Goal: Task Accomplishment & Management: Manage account settings

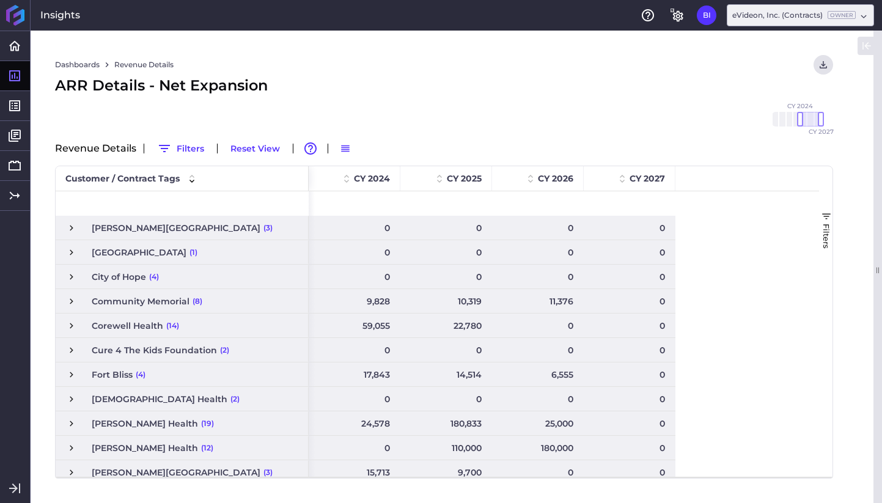
scroll to position [222, 0]
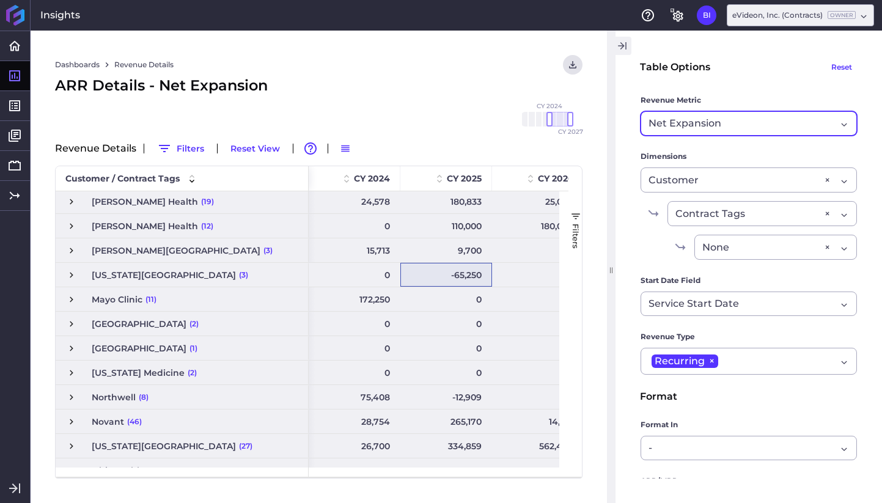
click at [747, 133] on div "Net Expansion Revenue" at bounding box center [749, 123] width 216 height 24
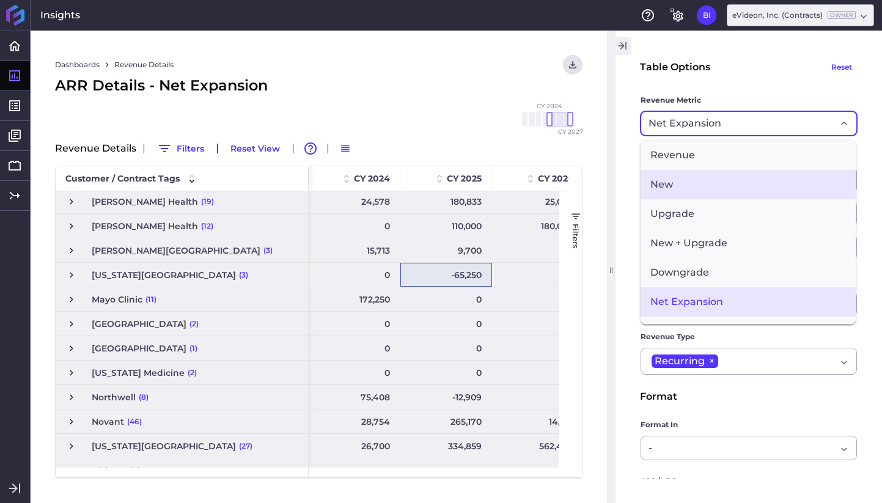
click at [756, 176] on span "New" at bounding box center [748, 184] width 215 height 29
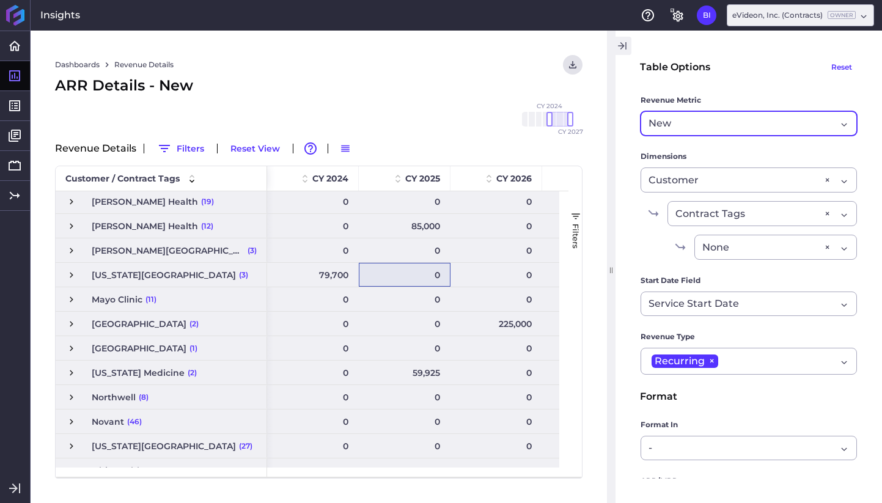
click at [620, 47] on icon "button" at bounding box center [622, 46] width 11 height 15
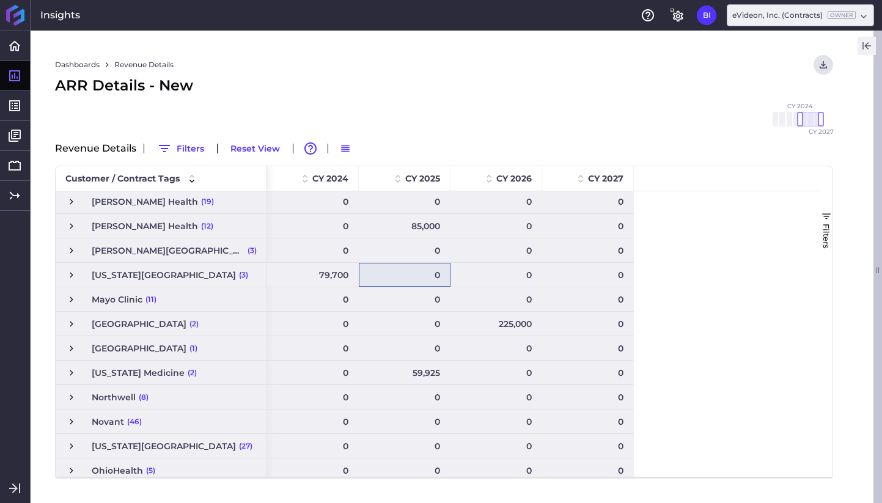
click at [868, 44] on icon "button" at bounding box center [866, 46] width 11 height 15
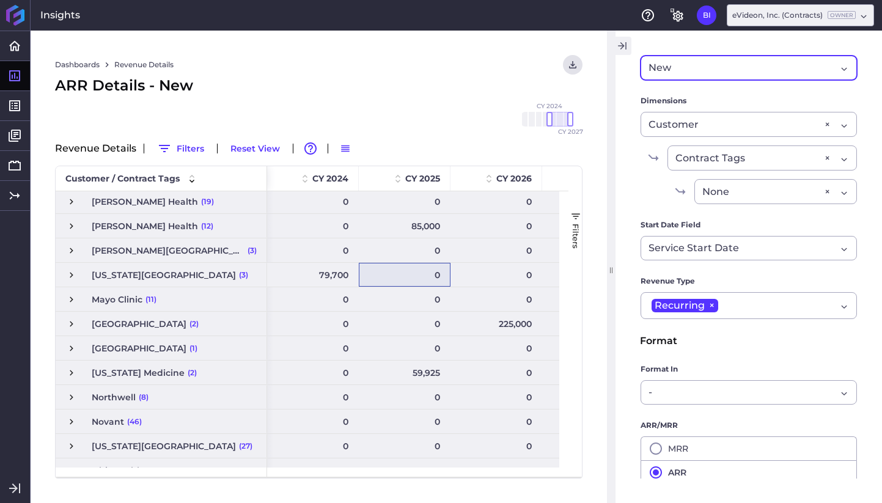
scroll to position [166, 0]
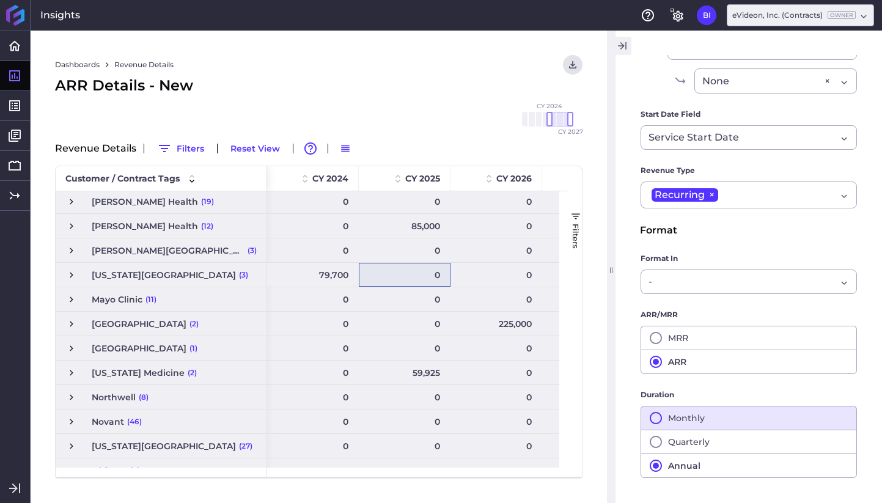
click at [737, 423] on button "Monthly" at bounding box center [749, 418] width 216 height 24
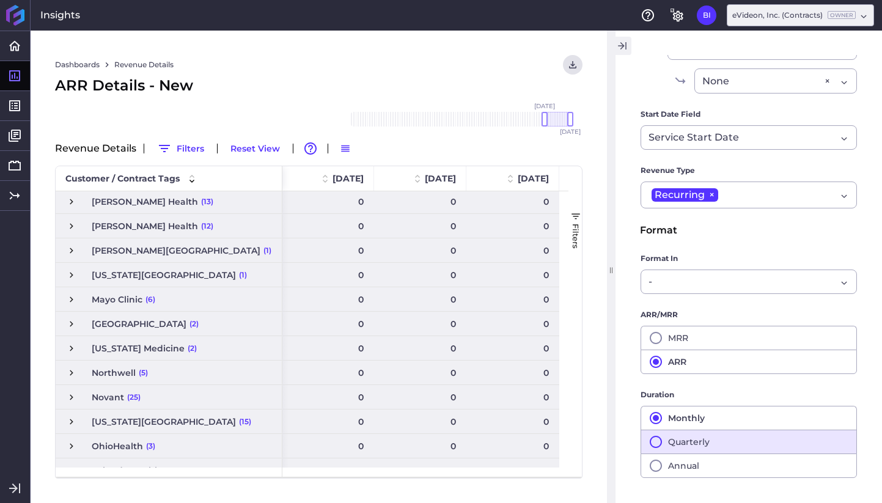
click at [734, 437] on button "Quarterly" at bounding box center [749, 442] width 216 height 24
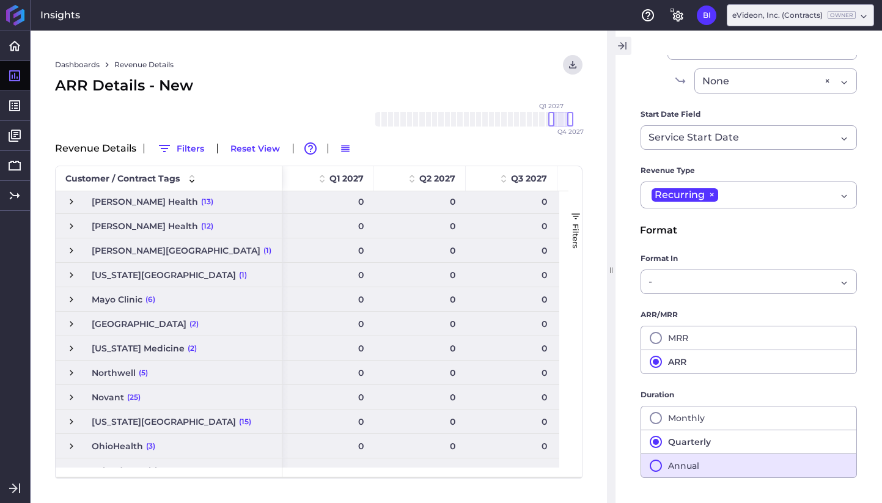
click at [673, 465] on button "Annual" at bounding box center [749, 466] width 216 height 24
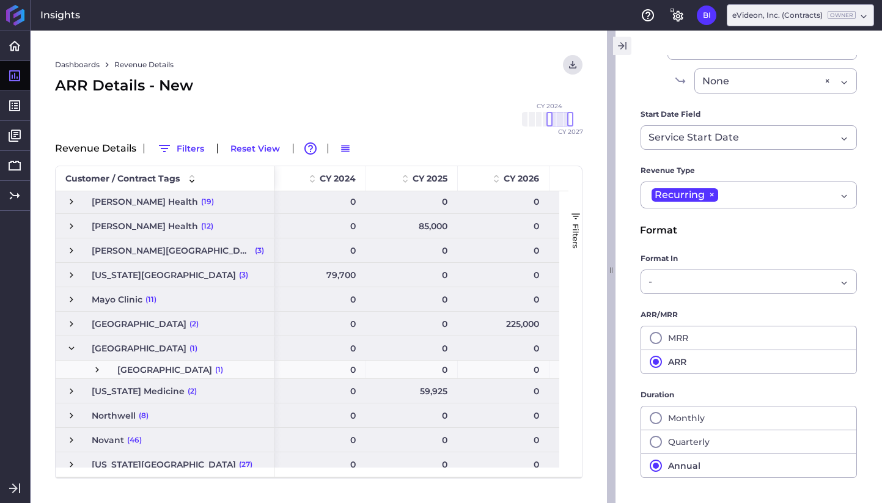
click at [621, 50] on icon "button" at bounding box center [622, 46] width 11 height 15
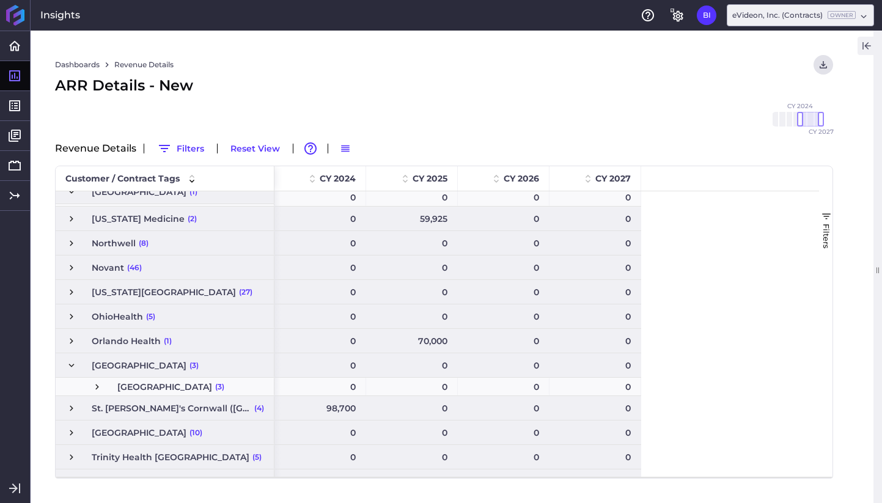
scroll to position [0, 0]
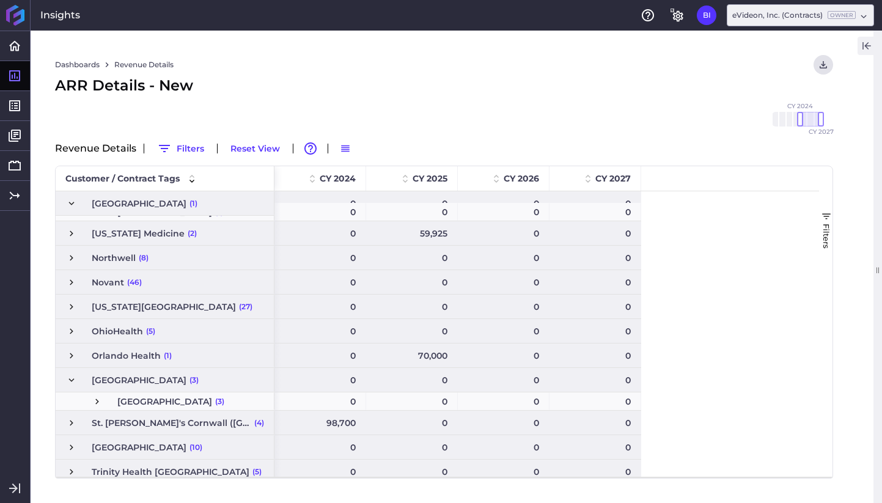
click at [73, 380] on span "Press SPACE to select this row." at bounding box center [71, 380] width 11 height 11
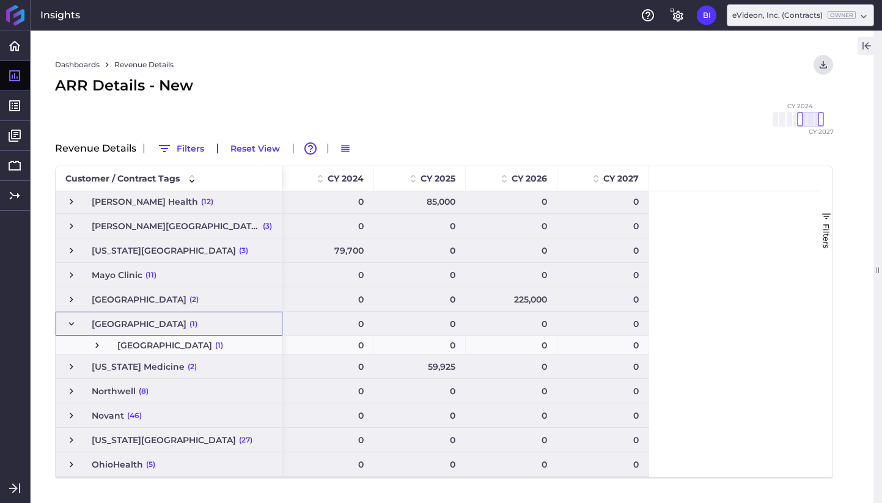
click at [72, 320] on span "Press SPACE to select this row." at bounding box center [71, 324] width 11 height 11
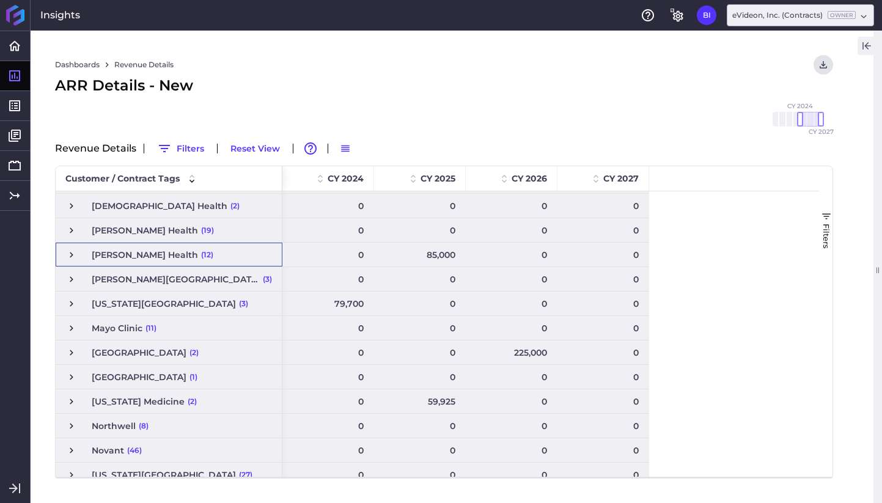
click at [71, 259] on span "Press SPACE to select this row." at bounding box center [71, 254] width 11 height 11
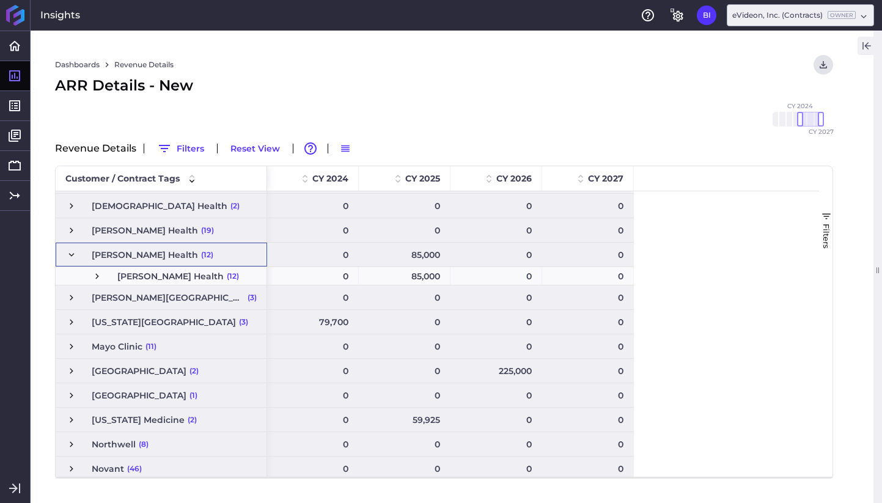
click at [71, 259] on span "Press SPACE to select this row." at bounding box center [71, 254] width 11 height 11
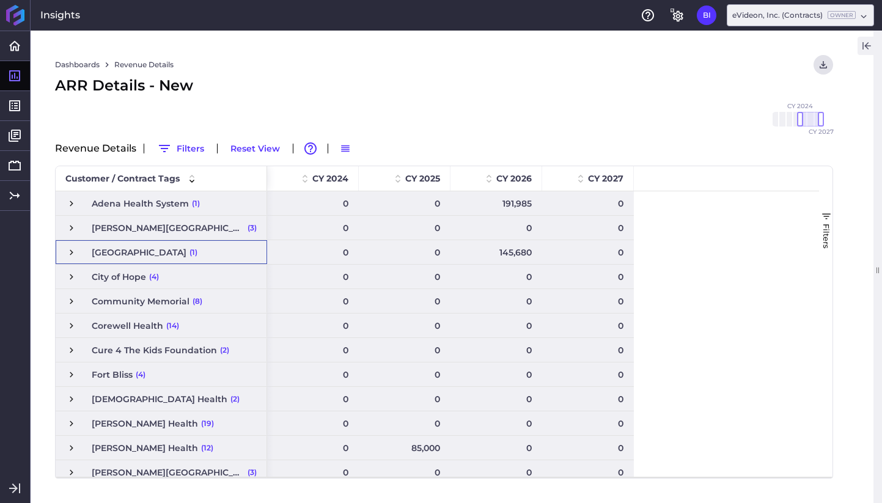
click at [72, 251] on span "Press SPACE to select this row." at bounding box center [71, 252] width 11 height 11
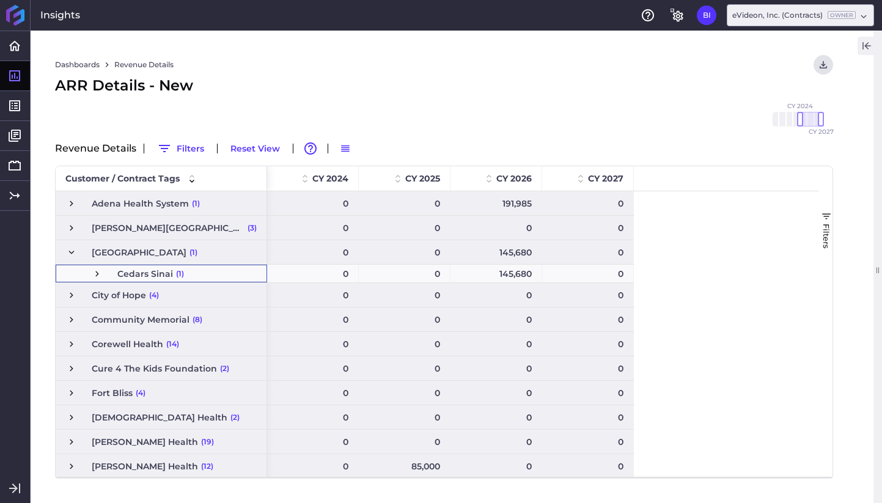
click at [176, 274] on span "(1)" at bounding box center [180, 273] width 8 height 17
click at [97, 275] on span "Press SPACE to select this row." at bounding box center [97, 273] width 11 height 11
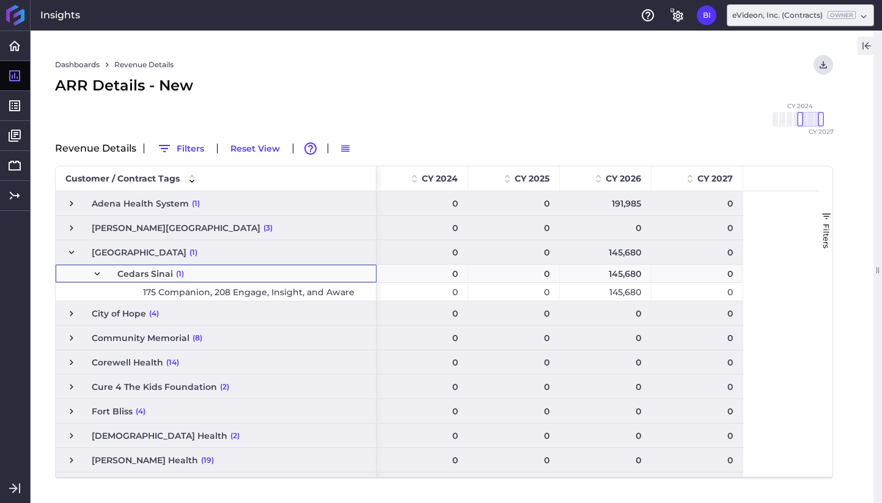
click at [251, 293] on span "175 Companion, 208 Engage, Insight, and Aware" at bounding box center [249, 292] width 212 height 17
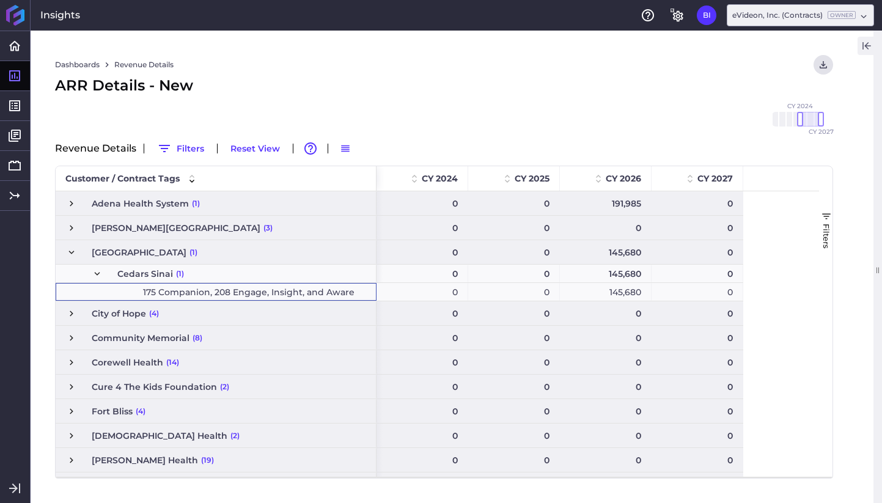
click at [176, 275] on span "(1)" at bounding box center [180, 273] width 8 height 17
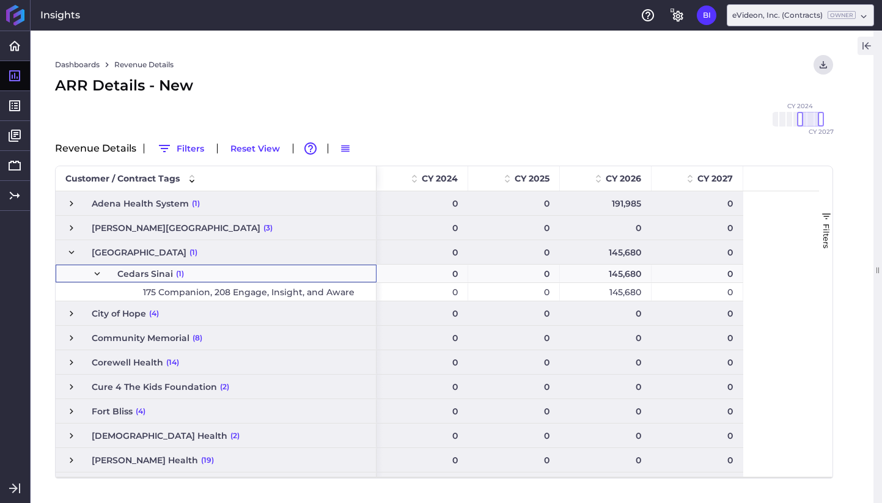
click at [176, 275] on span "(1)" at bounding box center [180, 273] width 8 height 17
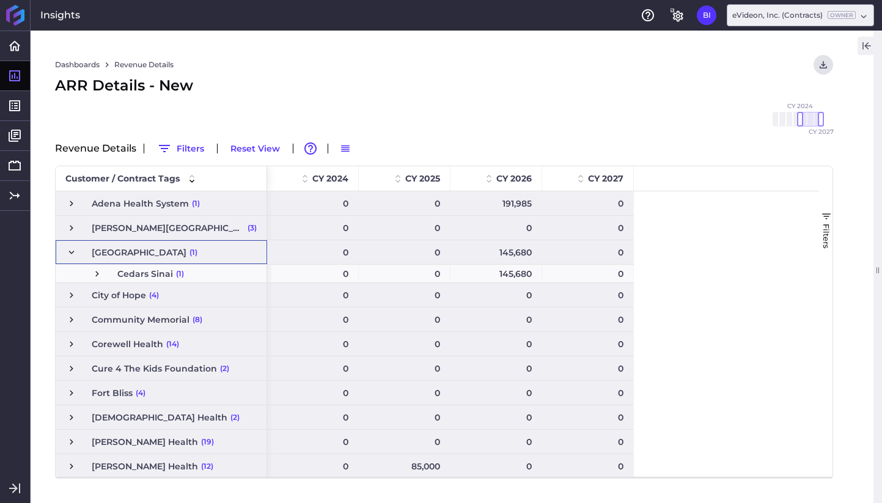
click at [72, 254] on span "Press SPACE to select this row." at bounding box center [71, 252] width 11 height 11
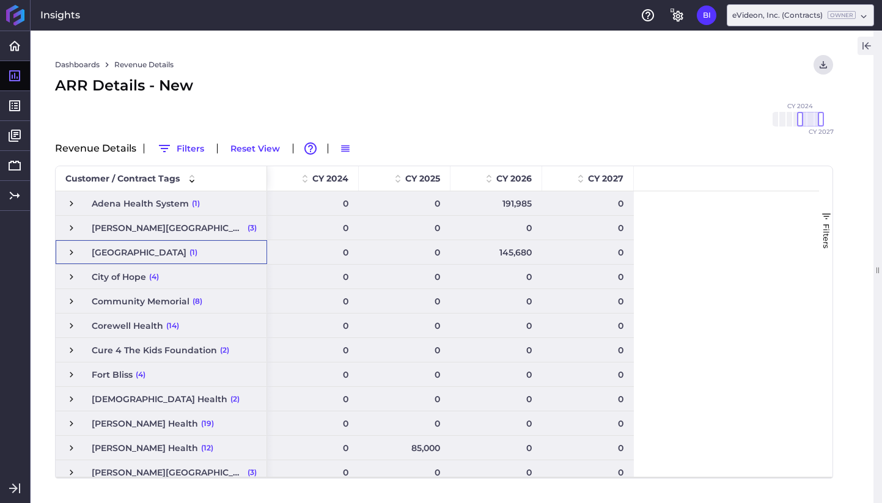
click at [72, 254] on span "Press SPACE to select this row." at bounding box center [71, 252] width 11 height 11
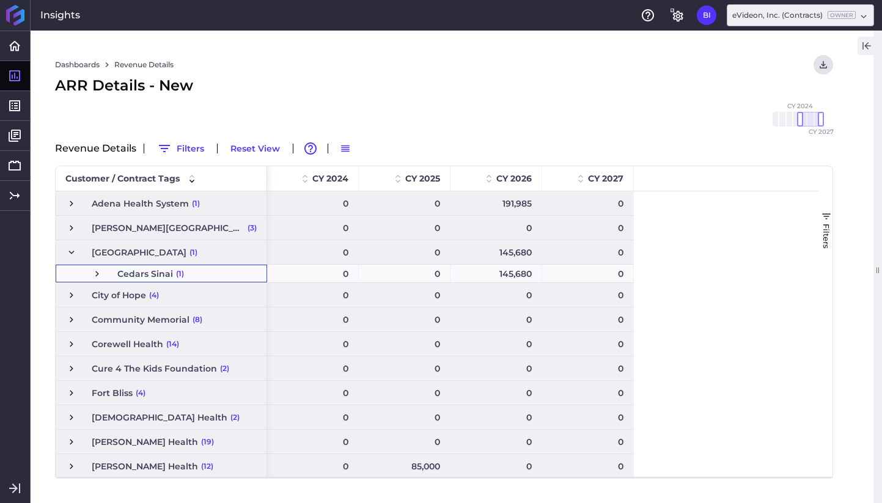
click at [98, 273] on span "Press SPACE to select this row." at bounding box center [97, 273] width 11 height 11
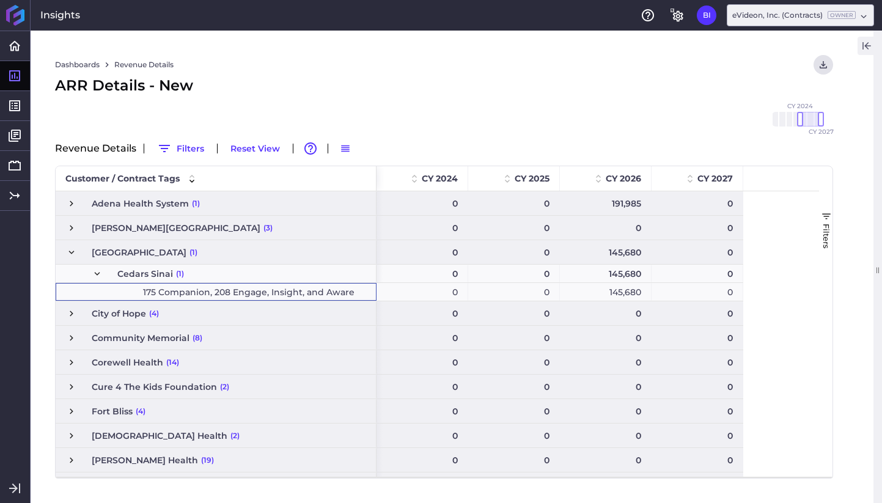
click at [228, 289] on span "175 Companion, 208 Engage, Insight, and Aware" at bounding box center [249, 292] width 212 height 17
click at [861, 49] on icon "button" at bounding box center [866, 46] width 11 height 15
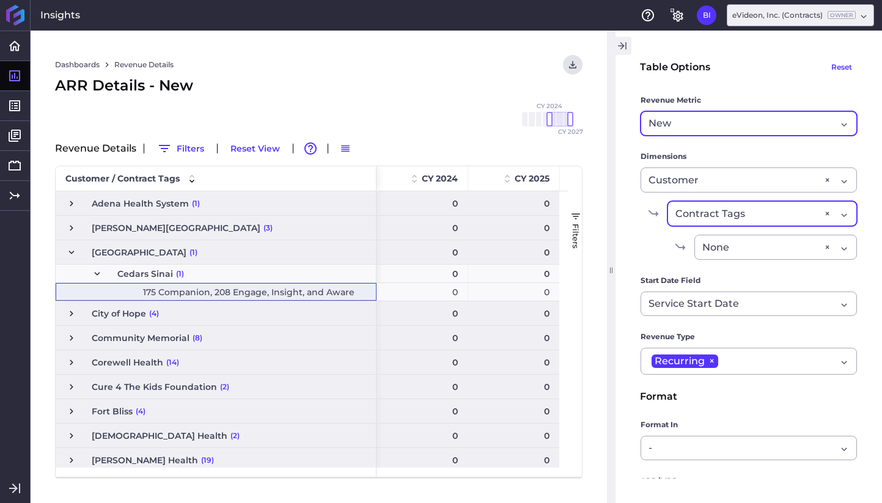
click at [824, 214] on div "Contract Tags None ×" at bounding box center [763, 213] width 190 height 25
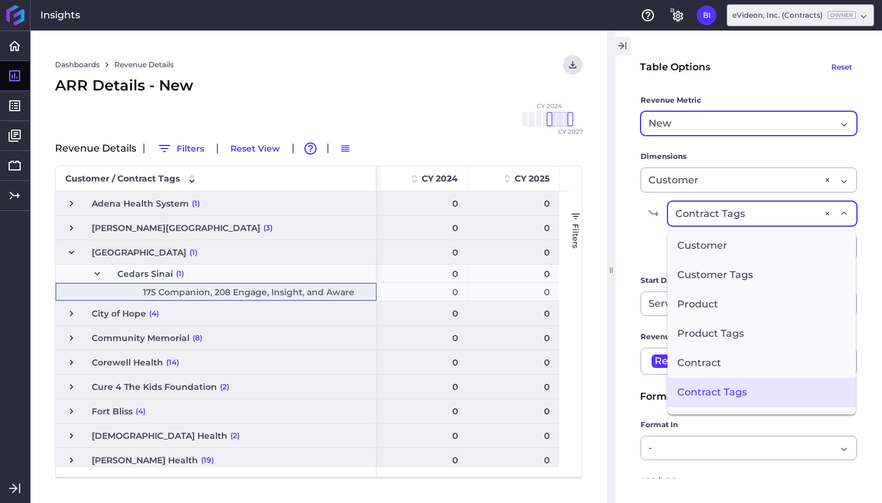
click at [830, 213] on div "Contract Tags None × Customer Customer Tags Product Product Tags Contract Contr…" at bounding box center [763, 213] width 190 height 25
click at [827, 213] on div "×" at bounding box center [828, 213] width 6 height 15
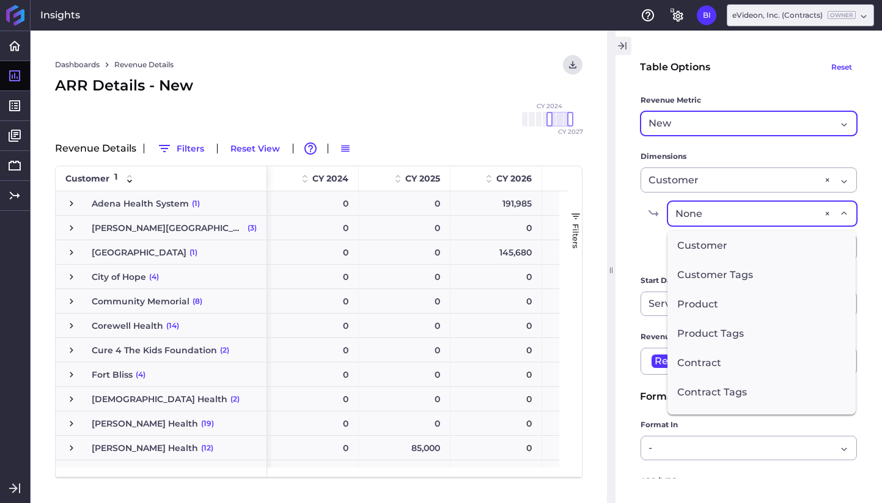
click at [864, 208] on main "Table Options Reset Revenue Metric New Revenue Cohort Type By Period Since Ince…" at bounding box center [749, 350] width 267 height 590
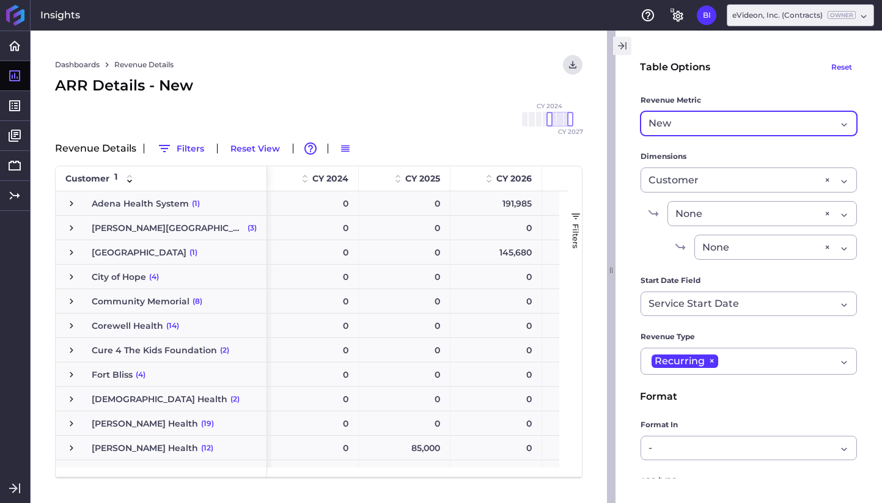
click at [612, 46] on div at bounding box center [613, 267] width 12 height 473
click at [625, 47] on icon "button" at bounding box center [625, 45] width 1 height 7
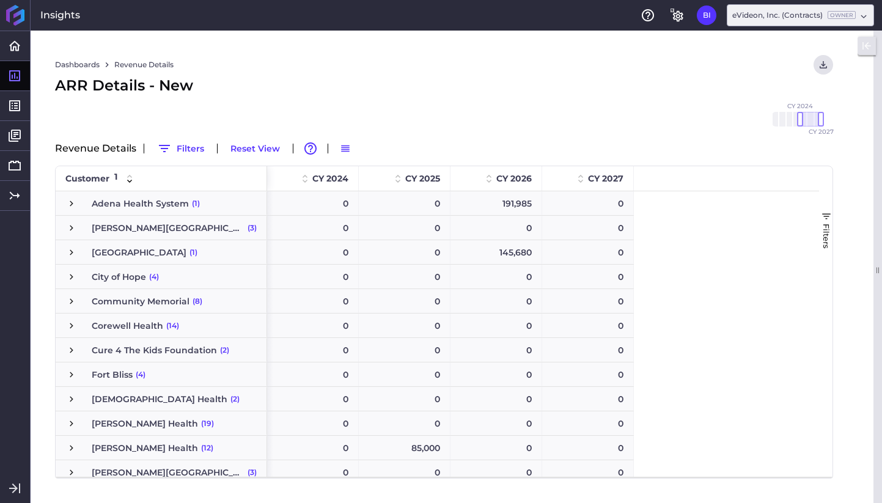
click at [73, 254] on span "Press SPACE to select this row." at bounding box center [71, 252] width 11 height 11
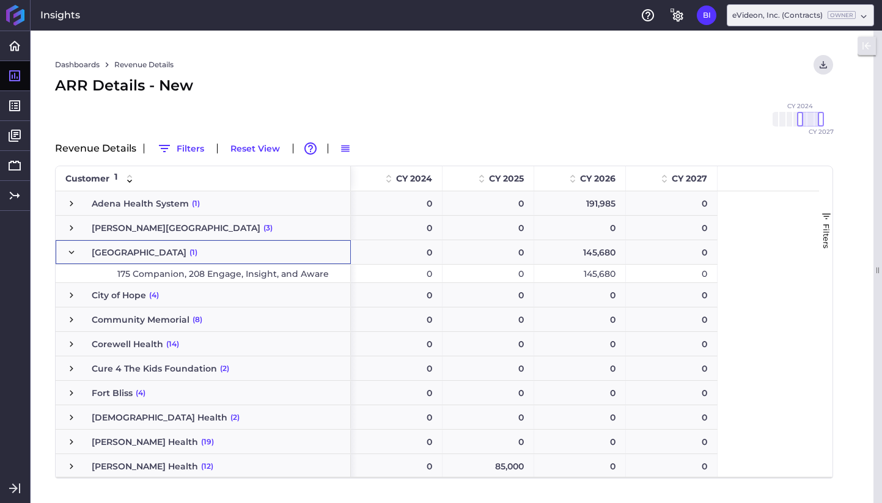
click at [197, 251] on span "(1)" at bounding box center [194, 252] width 8 height 23
click at [72, 249] on span "Press SPACE to select this row." at bounding box center [71, 252] width 11 height 11
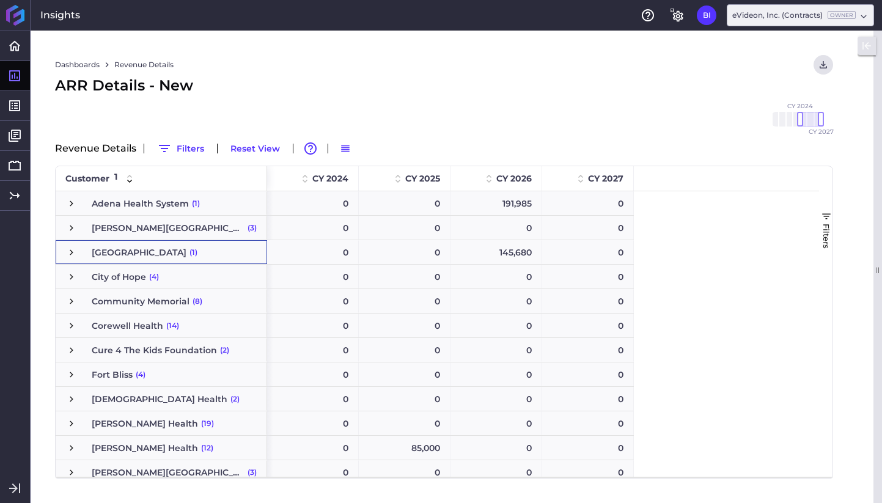
click at [867, 53] on icon "button" at bounding box center [866, 46] width 11 height 15
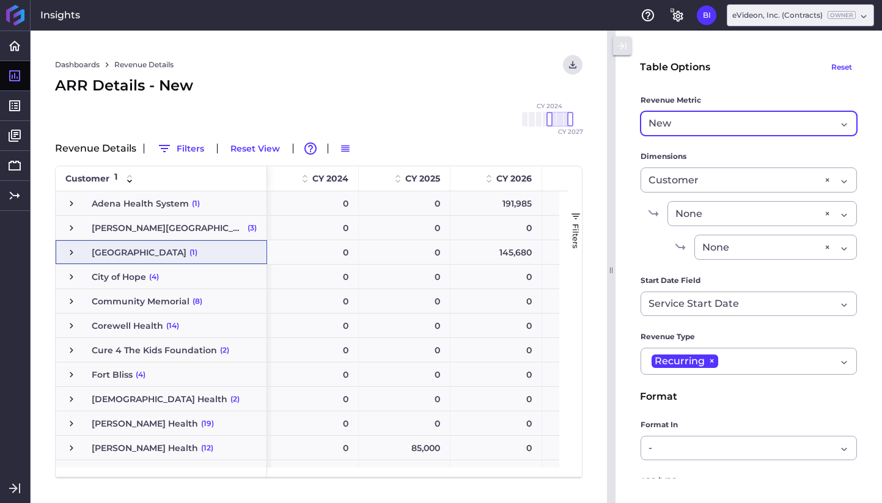
click at [763, 125] on div "New" at bounding box center [743, 123] width 188 height 15
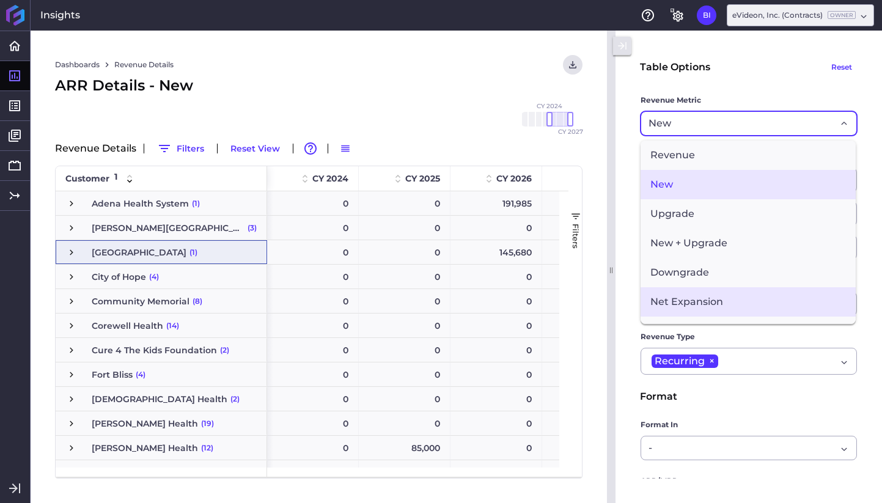
click at [759, 296] on span "Net Expansion" at bounding box center [748, 301] width 215 height 29
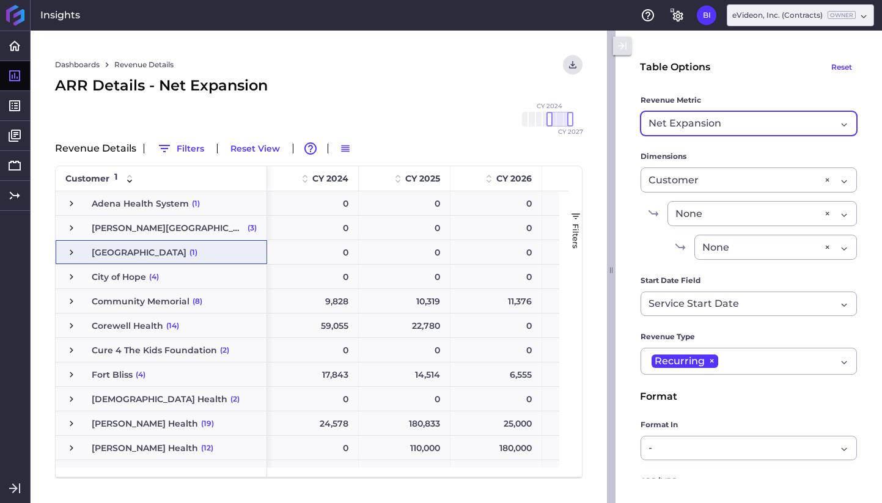
click at [624, 51] on icon "button" at bounding box center [622, 46] width 11 height 15
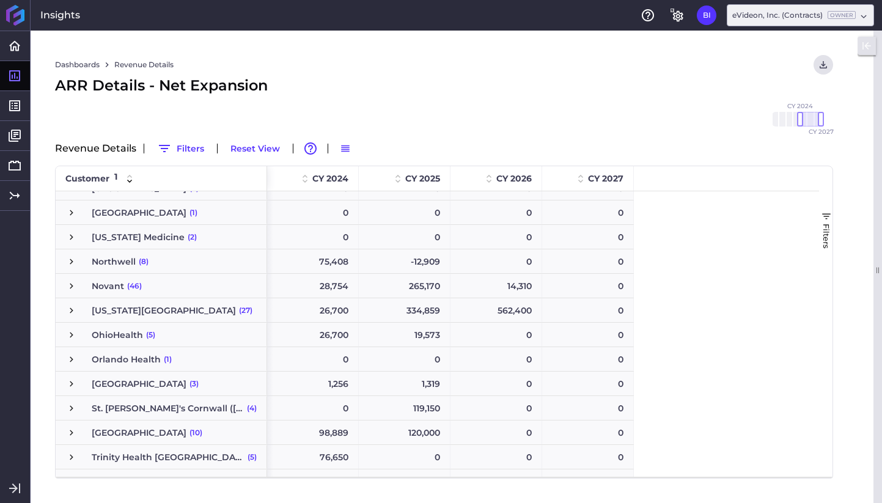
scroll to position [385, 0]
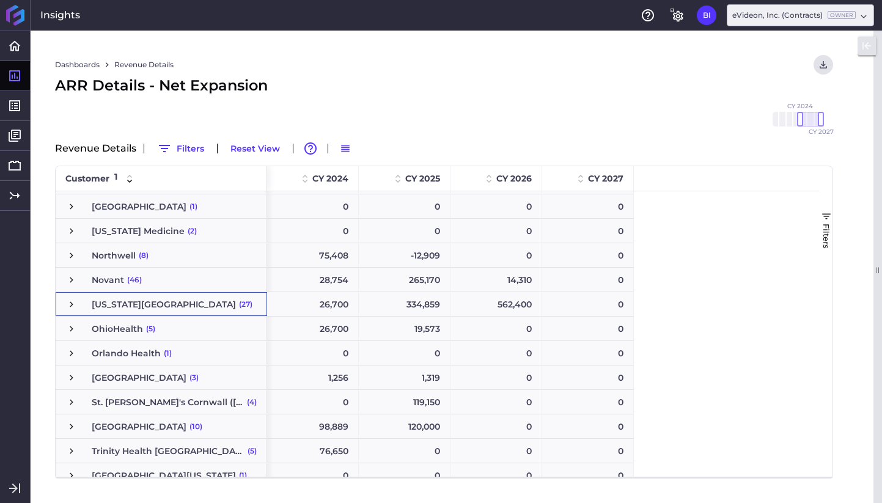
click at [68, 300] on span "Press SPACE to select this row." at bounding box center [71, 304] width 11 height 11
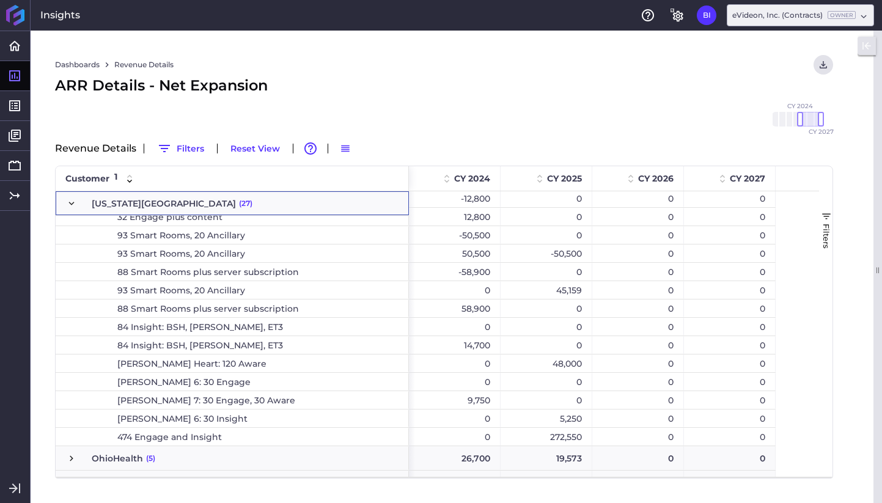
click at [73, 206] on span "Press SPACE to select this row." at bounding box center [71, 203] width 11 height 11
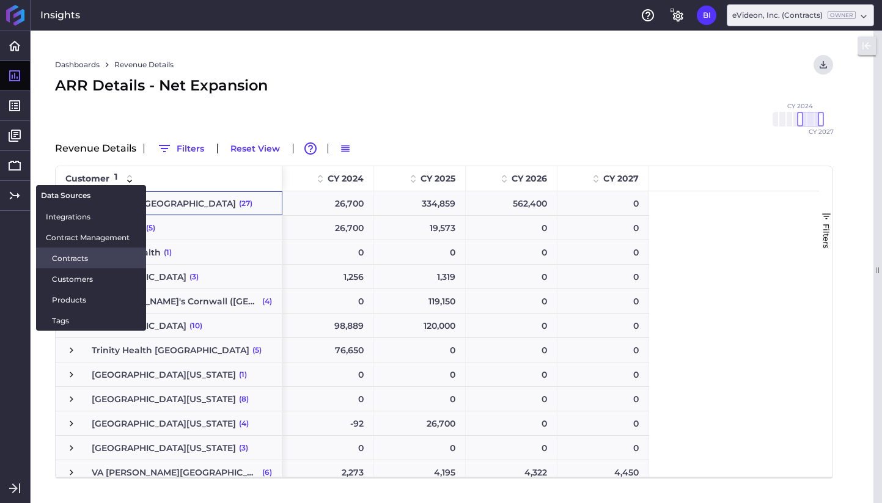
click at [94, 258] on span "Contracts" at bounding box center [94, 258] width 84 height 13
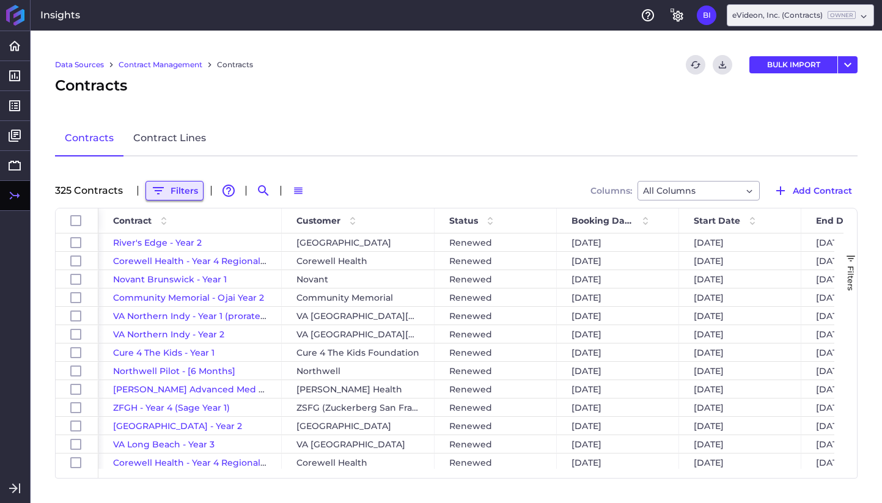
click at [178, 193] on button "Filters" at bounding box center [175, 191] width 58 height 20
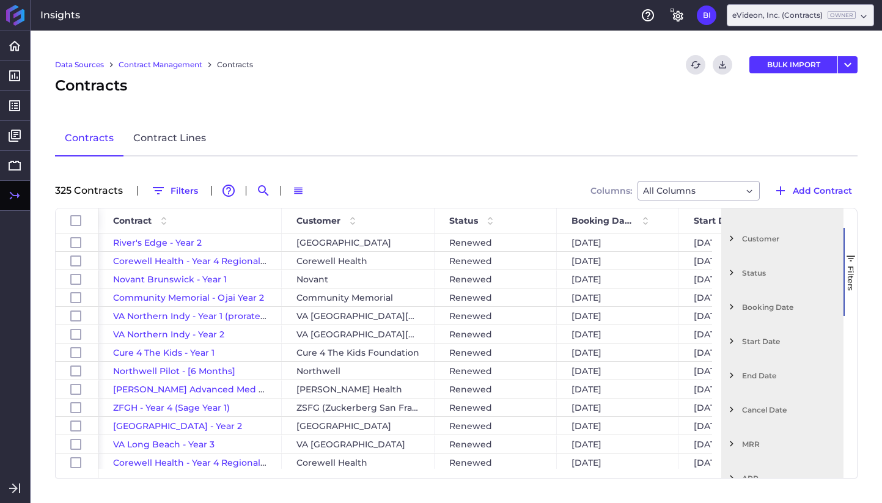
click at [754, 341] on span "Start Date" at bounding box center [790, 341] width 97 height 9
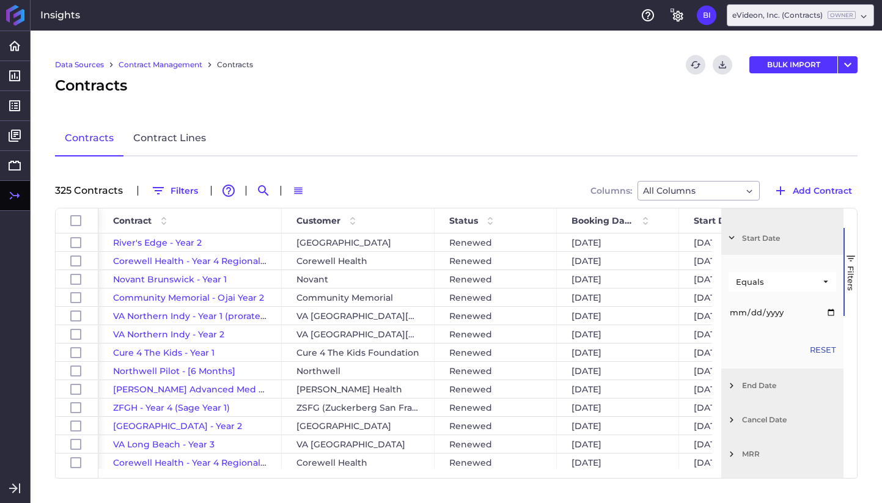
click at [813, 280] on div "Equals" at bounding box center [778, 282] width 84 height 10
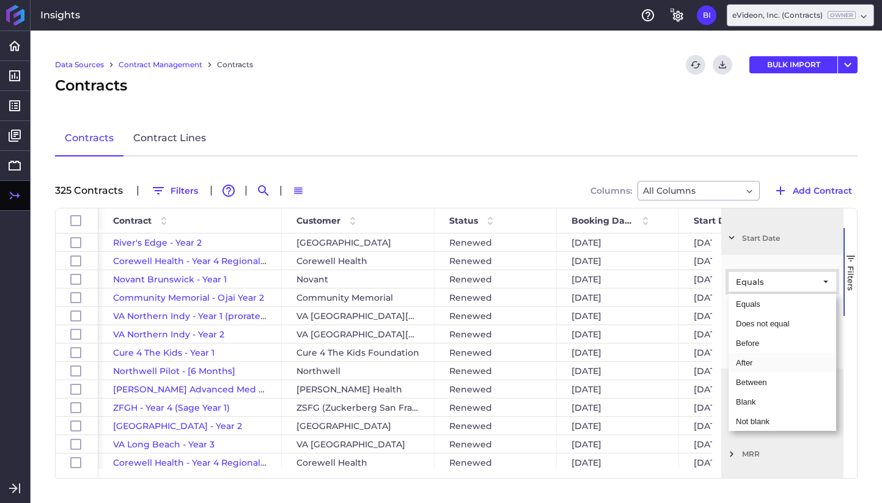
click at [802, 365] on div "After" at bounding box center [783, 363] width 108 height 20
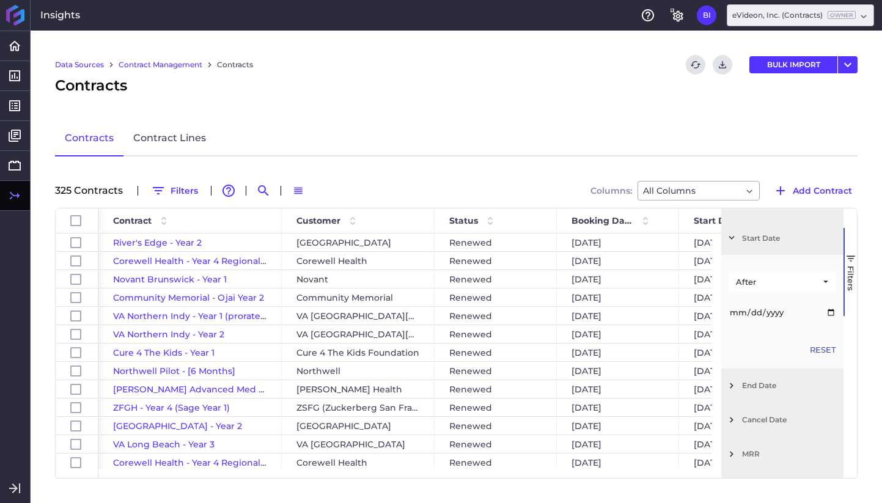
click at [780, 315] on input "Filter List 12 Filters" at bounding box center [783, 312] width 108 height 24
click at [830, 312] on input "Filter List 12 Filters" at bounding box center [783, 312] width 108 height 24
type input "2025-09-01"
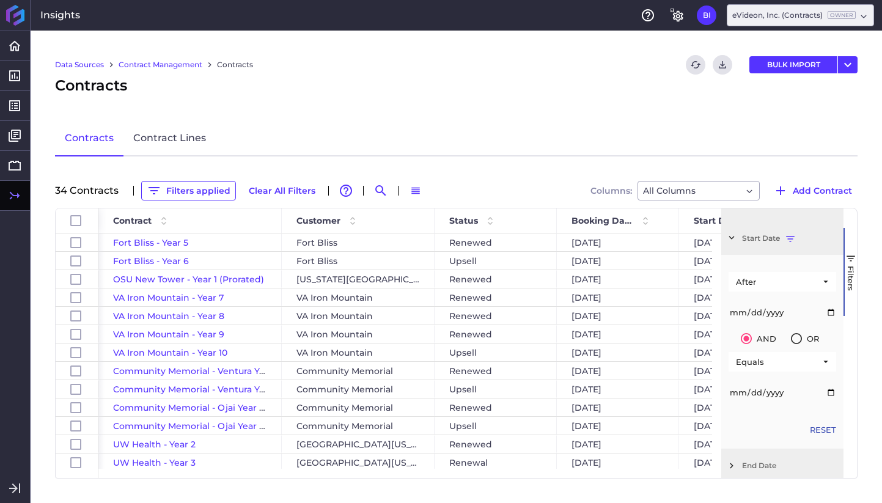
click at [852, 272] on span "Filters" at bounding box center [851, 278] width 10 height 25
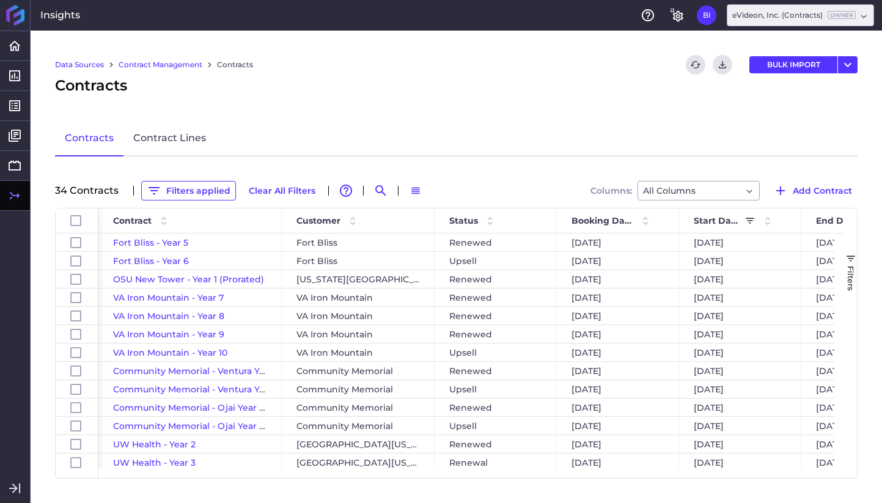
click at [852, 272] on span "Filters" at bounding box center [851, 278] width 10 height 25
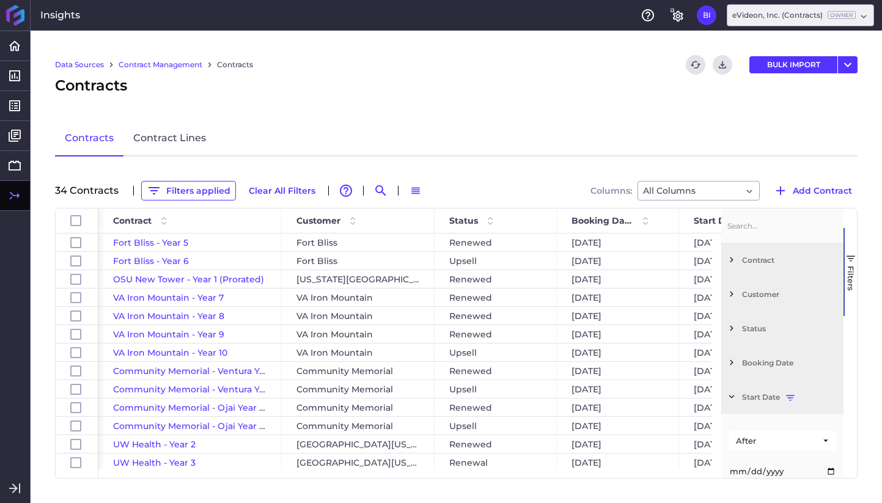
click at [754, 330] on span "Status" at bounding box center [790, 328] width 97 height 9
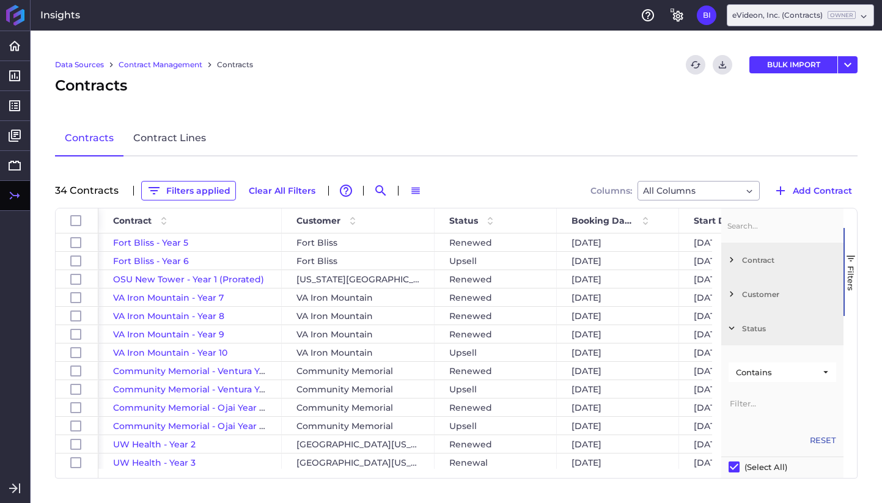
click at [754, 330] on span "Status" at bounding box center [790, 328] width 97 height 9
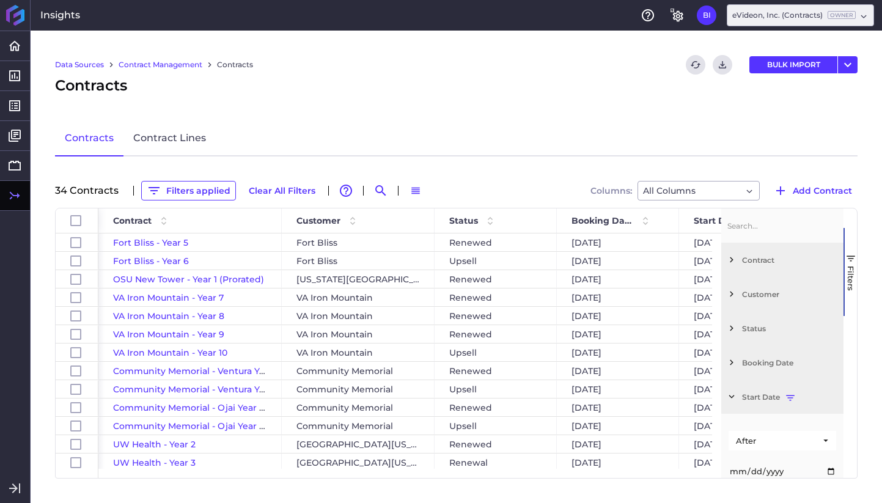
click at [757, 266] on div "Contract" at bounding box center [782, 260] width 122 height 34
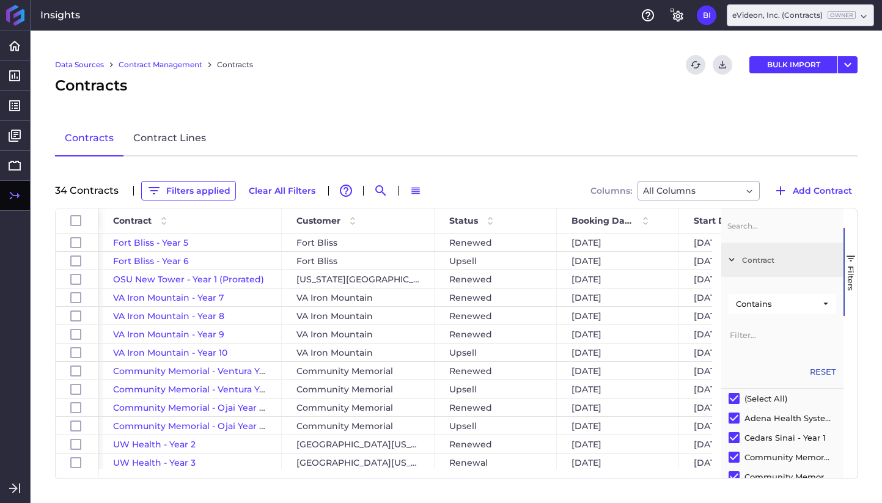
click at [757, 266] on div "Contract" at bounding box center [782, 260] width 122 height 34
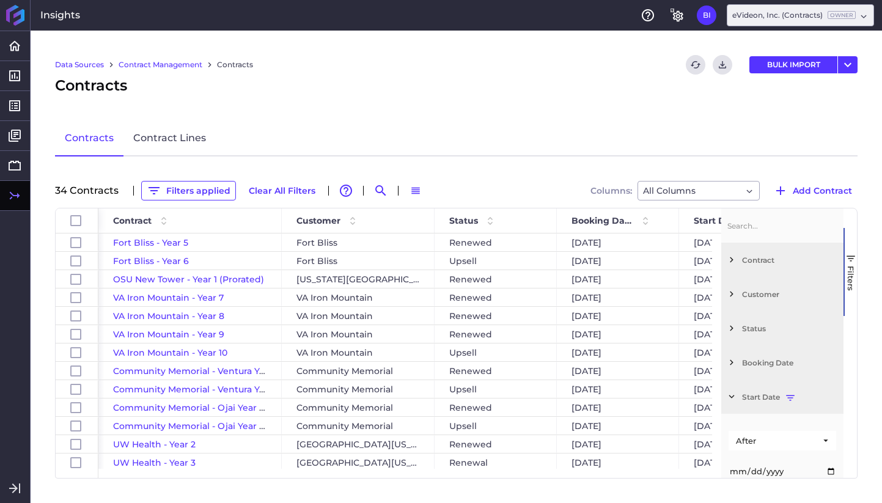
click at [757, 330] on span "Status" at bounding box center [790, 328] width 97 height 9
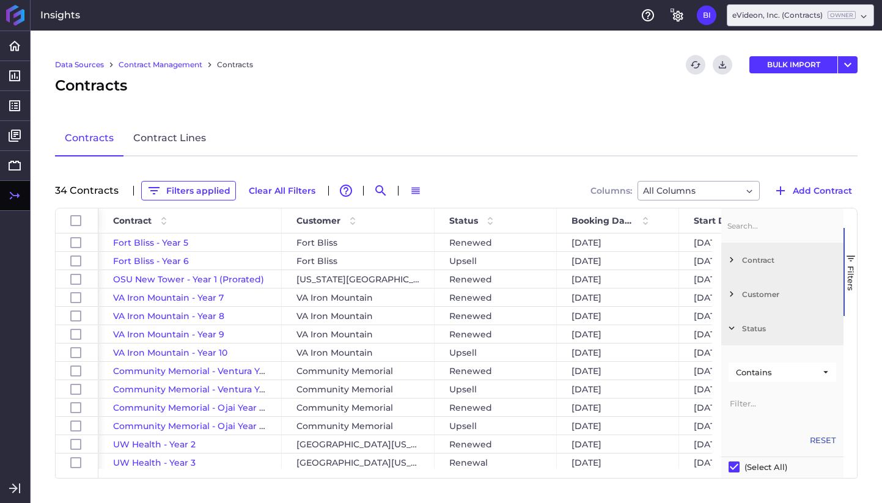
click at [767, 401] on input "Filter Value" at bounding box center [783, 403] width 108 height 24
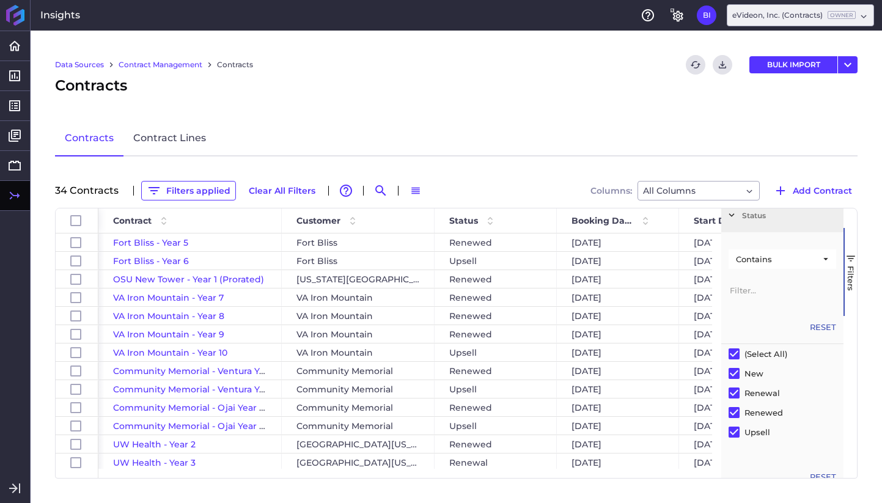
scroll to position [116, 0]
click at [735, 390] on input "Filter List" at bounding box center [734, 390] width 11 height 11
checkbox input "false"
click at [735, 410] on input "Filter List" at bounding box center [734, 409] width 11 height 11
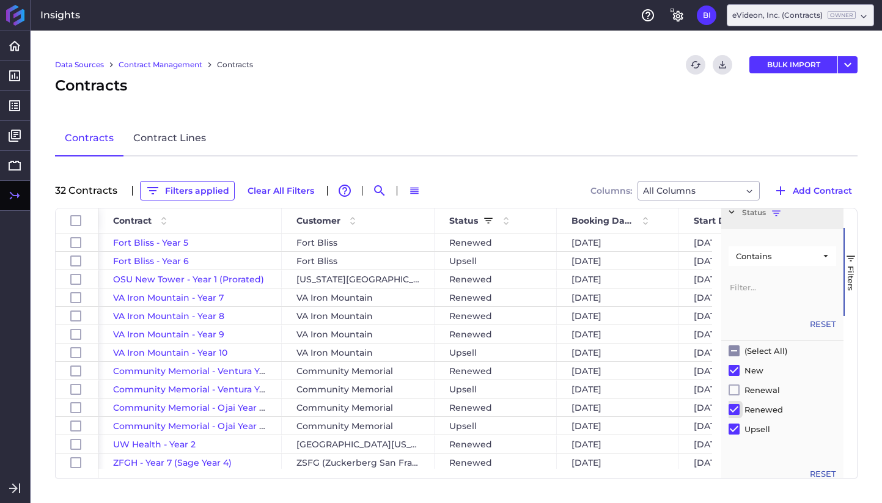
checkbox input "false"
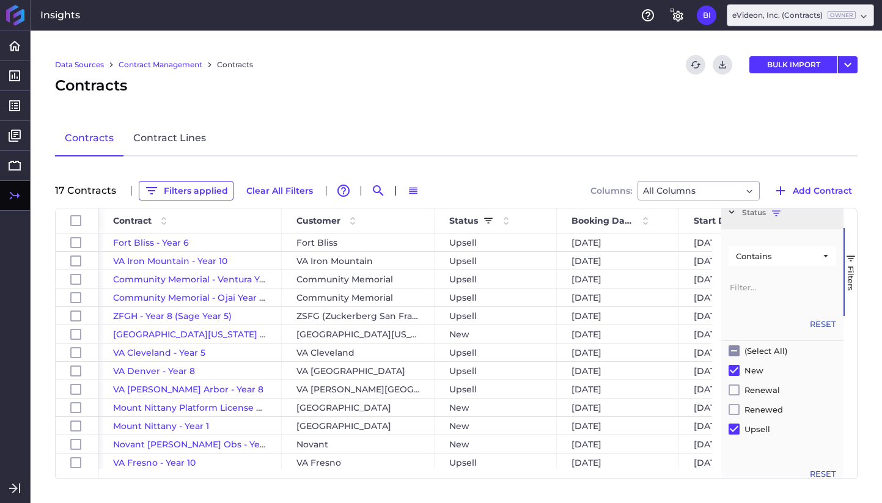
click at [659, 150] on div "Contracts Contract Lines" at bounding box center [456, 138] width 803 height 35
click at [849, 242] on button "Filters" at bounding box center [850, 272] width 13 height 88
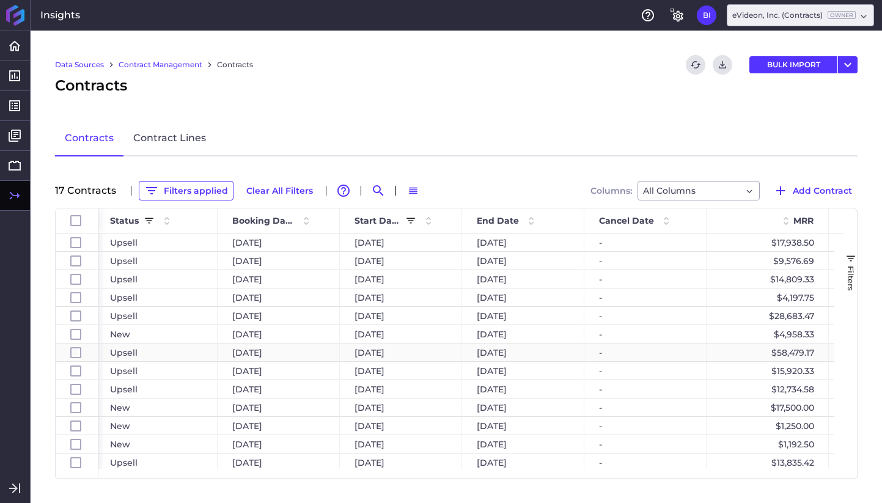
scroll to position [0, 356]
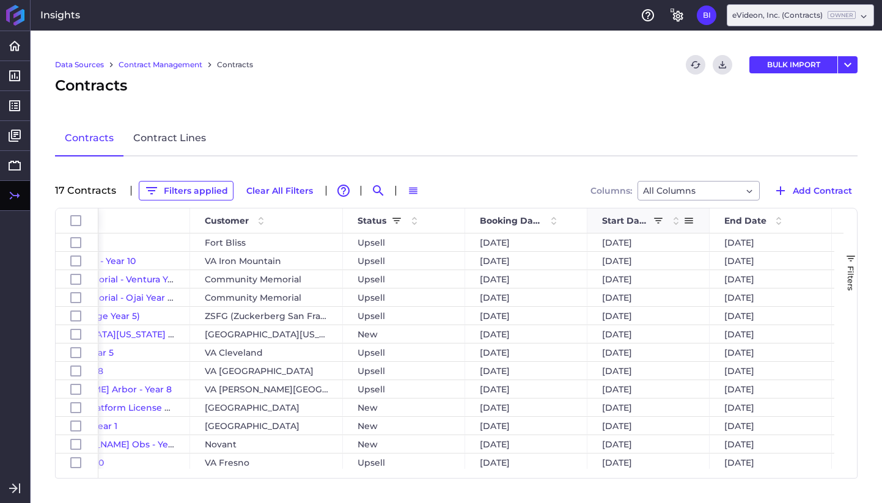
click at [637, 224] on span "Start Date" at bounding box center [625, 220] width 46 height 11
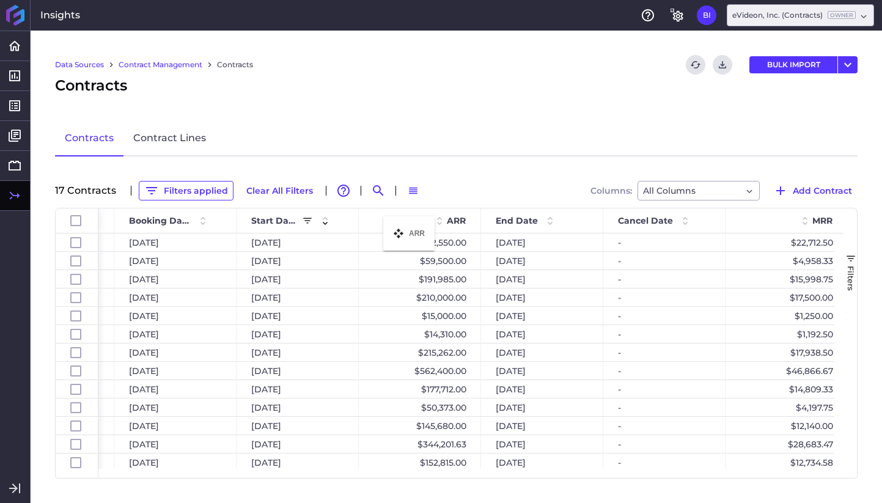
drag, startPoint x: 775, startPoint y: 219, endPoint x: 389, endPoint y: 223, distance: 385.8
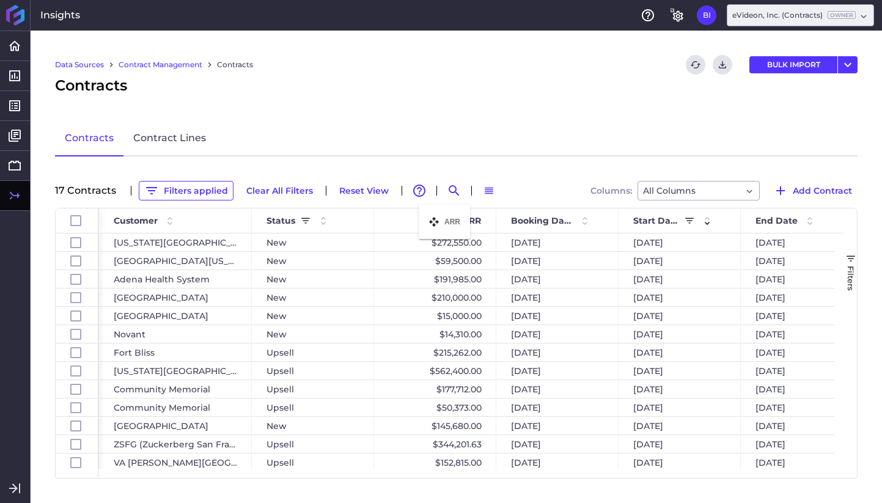
drag, startPoint x: 675, startPoint y: 222, endPoint x: 425, endPoint y: 212, distance: 250.2
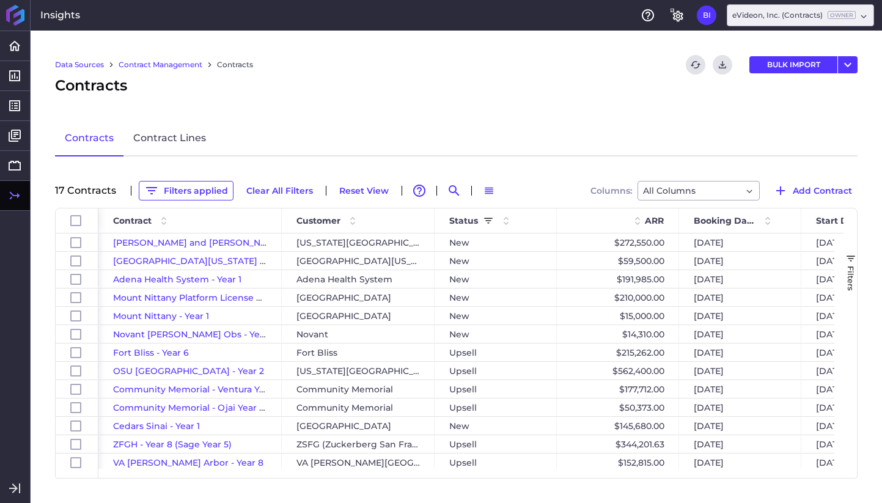
click at [851, 260] on span "button" at bounding box center [851, 258] width 11 height 11
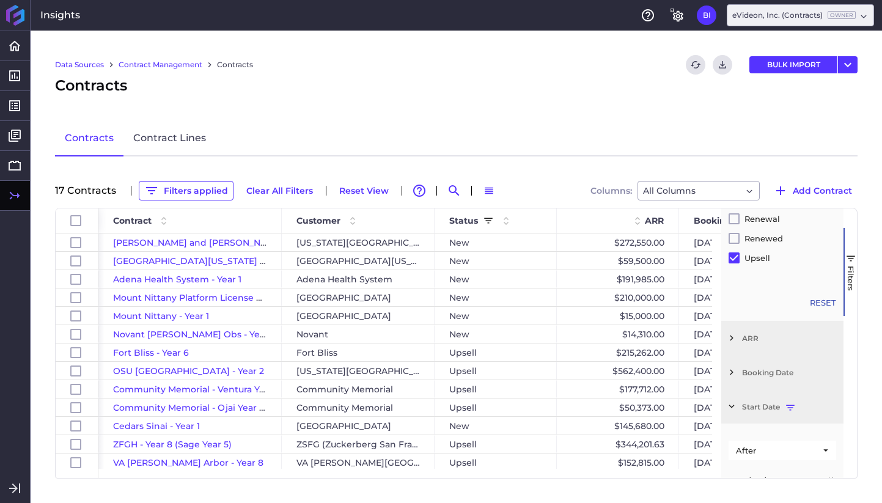
click at [750, 339] on span "ARR" at bounding box center [790, 338] width 97 height 9
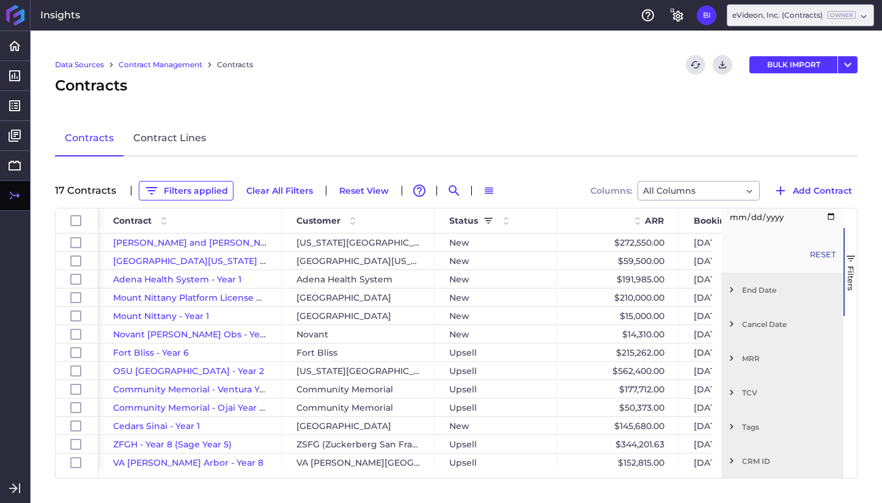
click at [851, 279] on span "Filters" at bounding box center [851, 278] width 10 height 25
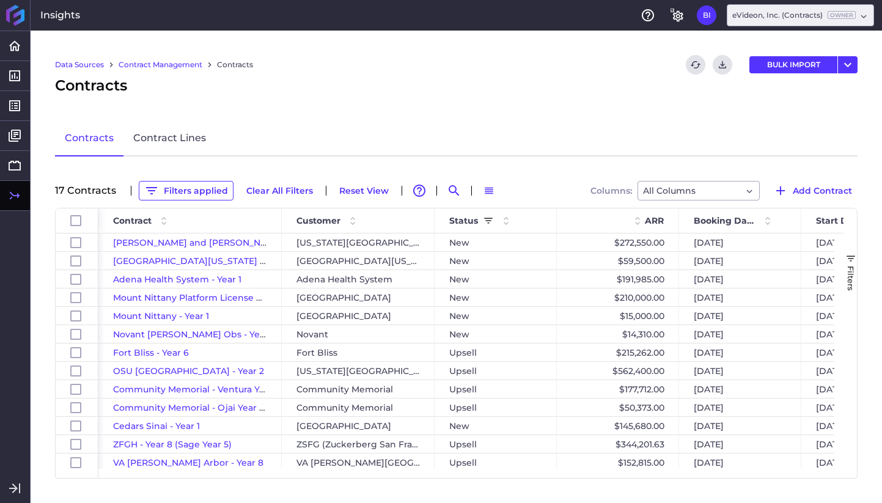
click at [853, 289] on span "Filters" at bounding box center [851, 278] width 10 height 25
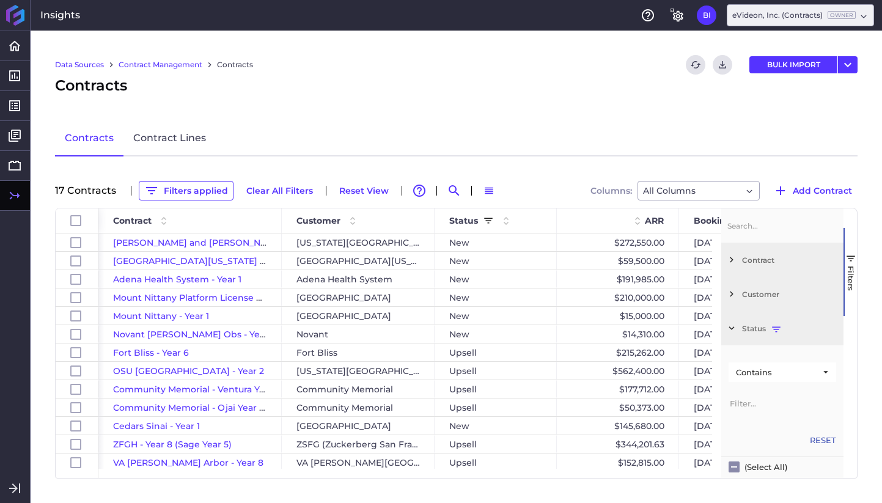
click at [855, 278] on span "Filters" at bounding box center [851, 278] width 10 height 25
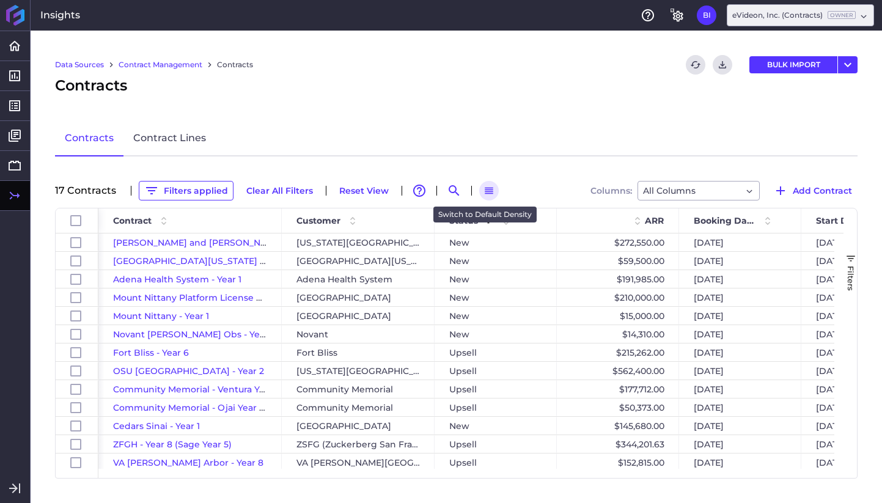
click at [487, 192] on icon "button" at bounding box center [489, 190] width 11 height 11
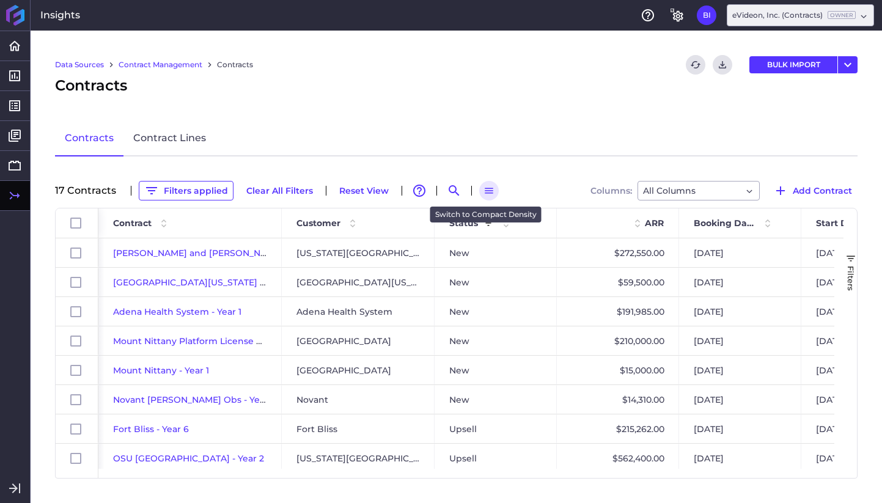
click at [487, 192] on icon "button" at bounding box center [489, 190] width 11 height 11
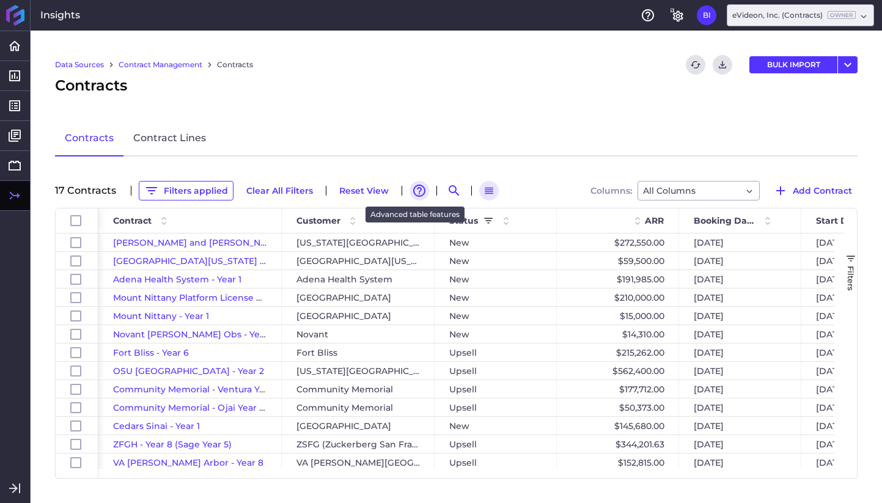
click at [421, 190] on icon "button" at bounding box center [419, 191] width 12 height 12
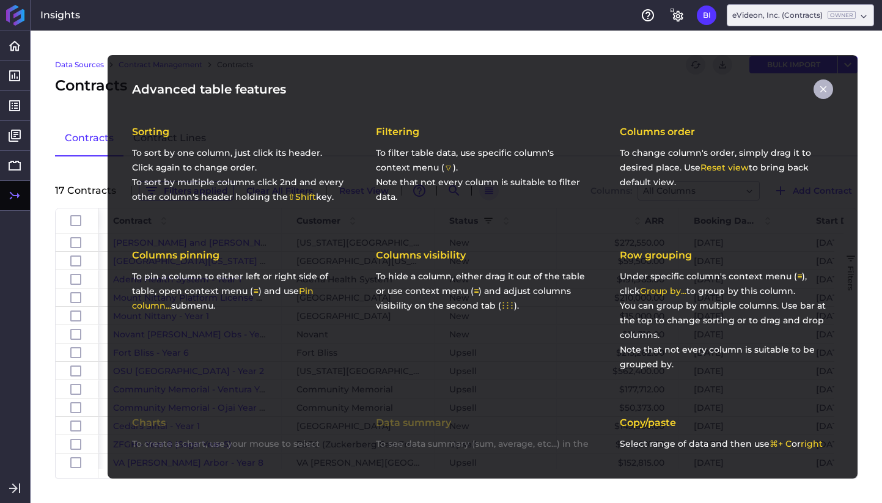
click at [824, 84] on icon "button" at bounding box center [823, 89] width 11 height 11
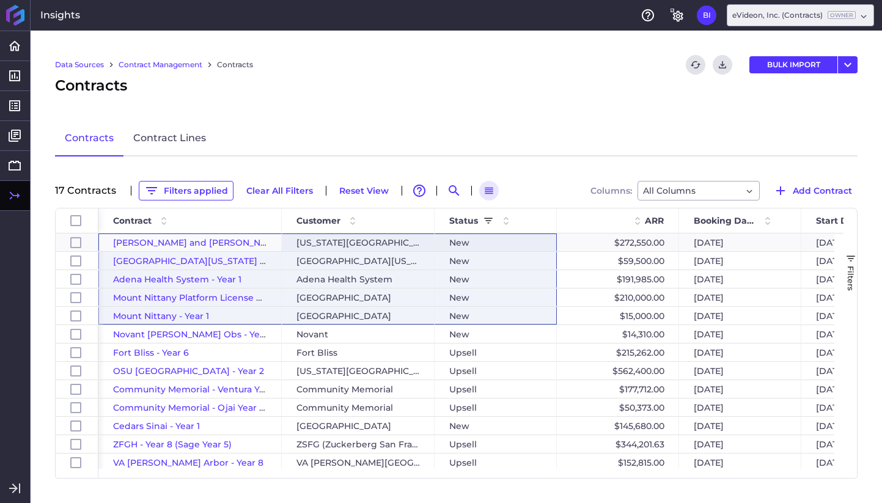
drag, startPoint x: 102, startPoint y: 245, endPoint x: 529, endPoint y: 320, distance: 434.0
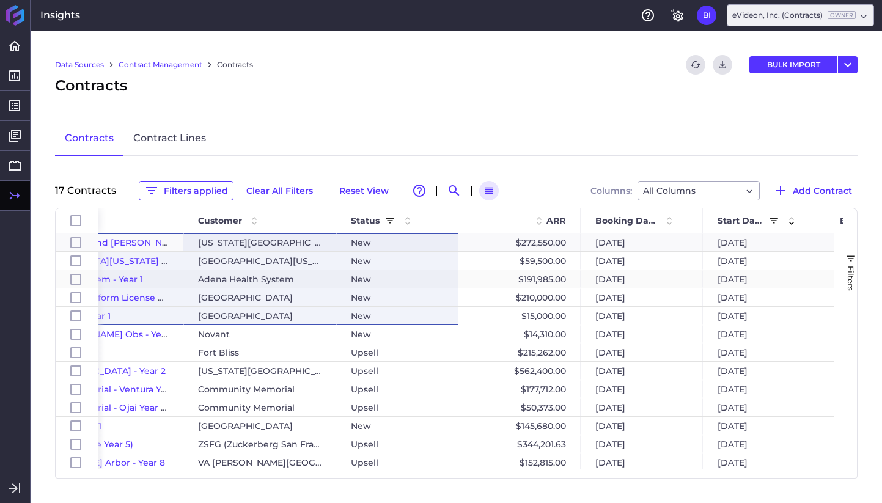
scroll to position [0, 204]
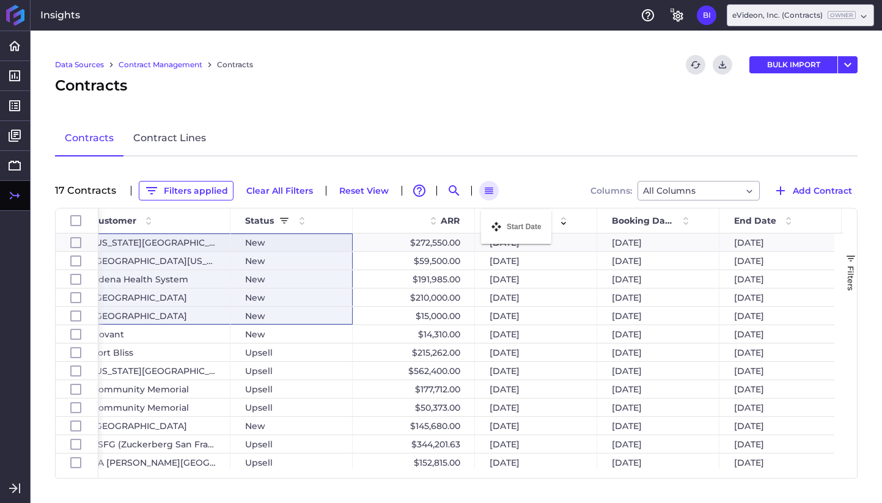
drag, startPoint x: 639, startPoint y: 219, endPoint x: 487, endPoint y: 217, distance: 151.6
drag, startPoint x: 758, startPoint y: 220, endPoint x: 629, endPoint y: 215, distance: 129.1
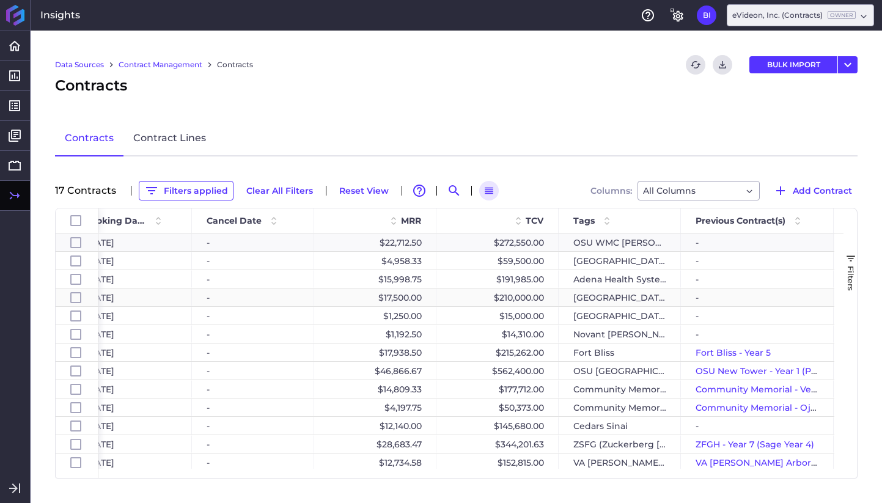
scroll to position [0, 872]
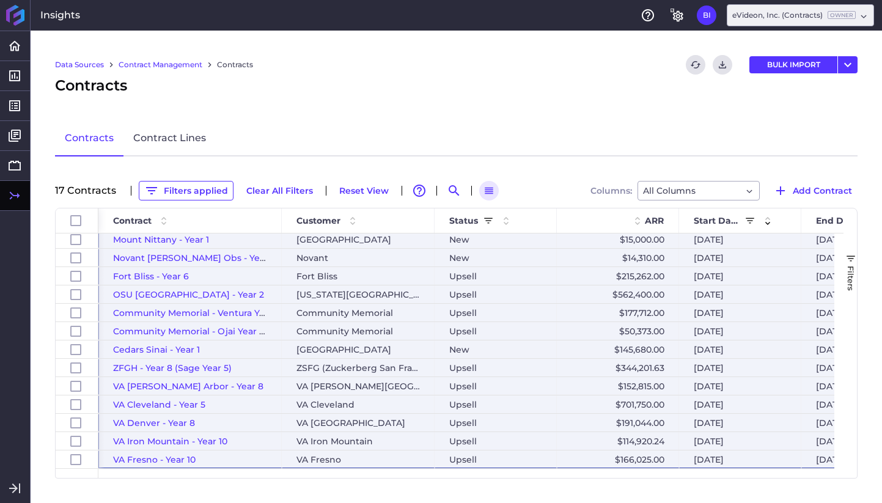
drag, startPoint x: 103, startPoint y: 247, endPoint x: 813, endPoint y: 473, distance: 745.0
click at [813, 473] on div "Id End Date Booking Date Start Date 1 ARR" at bounding box center [450, 343] width 788 height 270
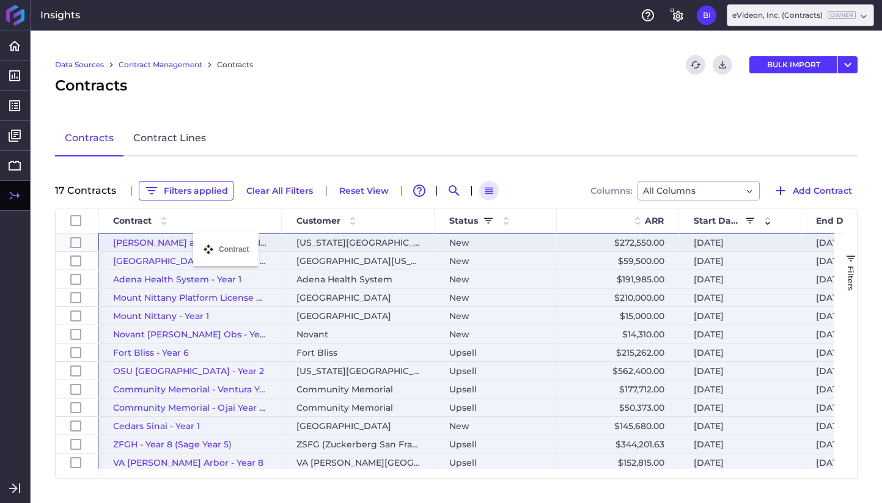
drag, startPoint x: 229, startPoint y: 226, endPoint x: 201, endPoint y: 240, distance: 31.2
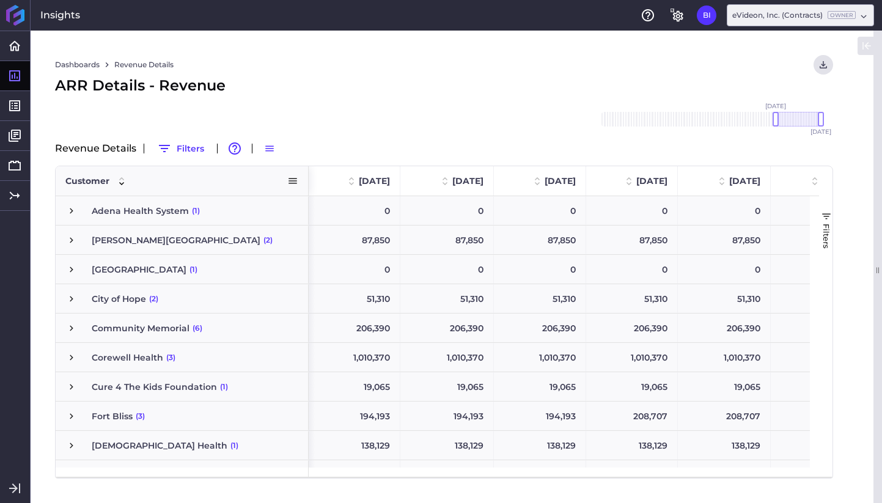
scroll to position [0, 185]
drag, startPoint x: 821, startPoint y: 121, endPoint x: 782, endPoint y: 124, distance: 39.2
click at [782, 124] on div at bounding box center [781, 119] width 6 height 15
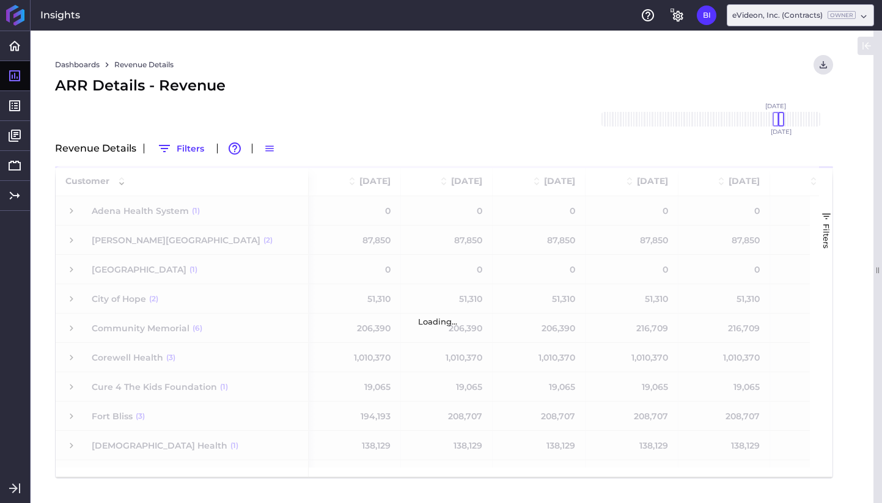
scroll to position [0, 0]
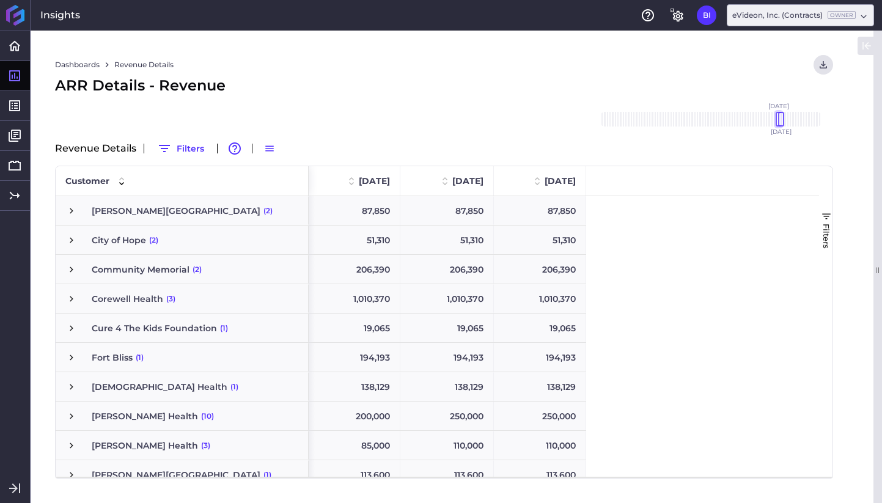
click at [780, 122] on div "Jan '20 Feb '20 Mar '20 Apr '20 May '20 Jun '20 Jul '20 Aug '20 Sep '20 Oct '20…" at bounding box center [711, 119] width 220 height 15
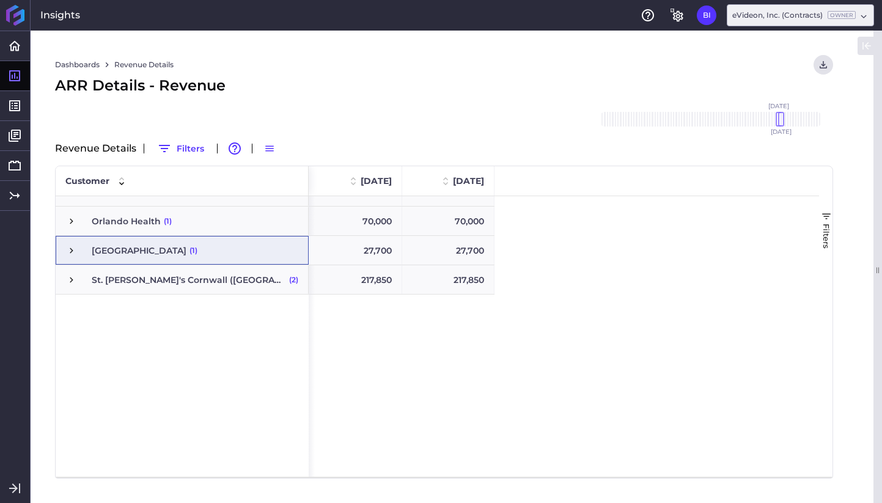
scroll to position [776, 0]
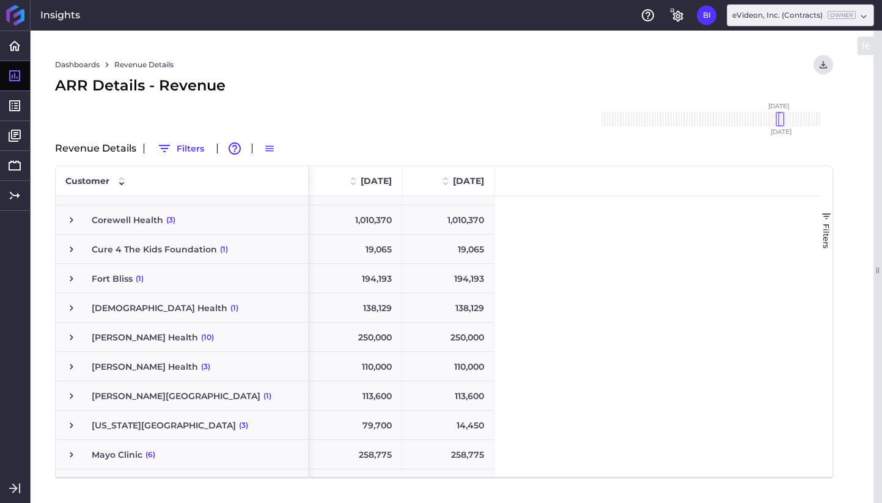
click at [68, 337] on span "Press SPACE to select this row." at bounding box center [71, 337] width 11 height 11
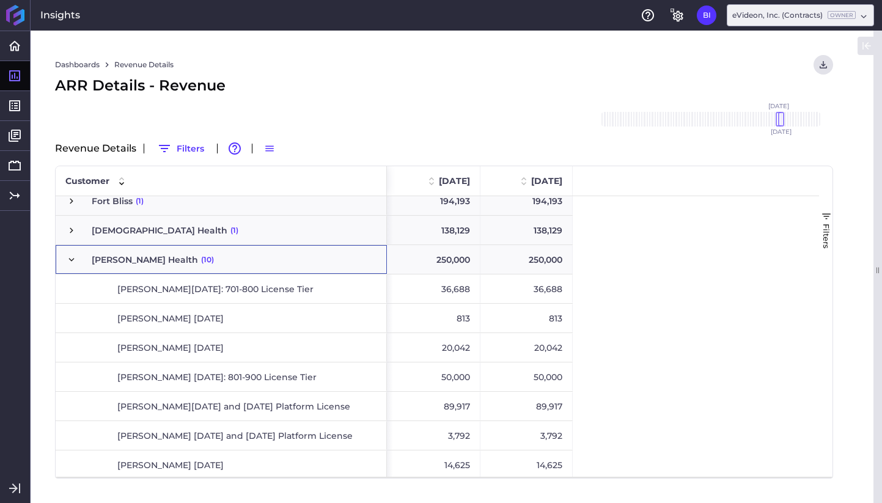
click at [72, 263] on span "Press SPACE to select this row." at bounding box center [71, 259] width 11 height 11
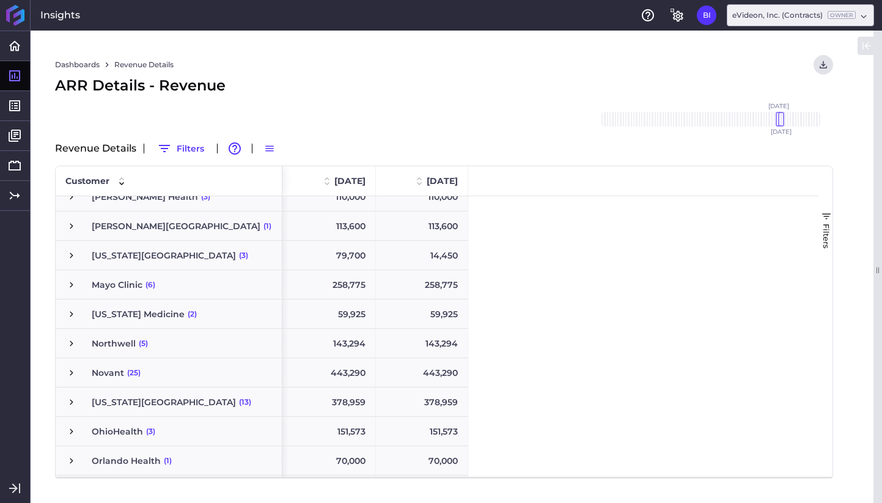
scroll to position [183, 0]
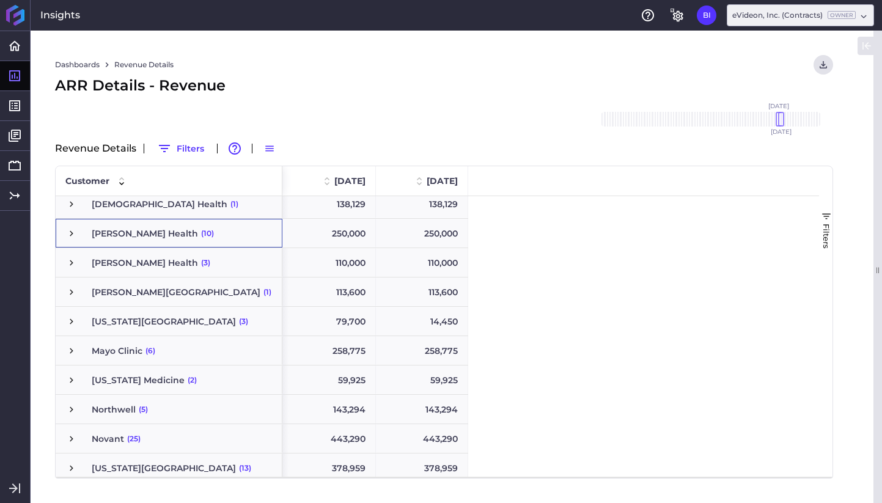
click at [73, 236] on span "Press SPACE to select this row." at bounding box center [71, 233] width 11 height 11
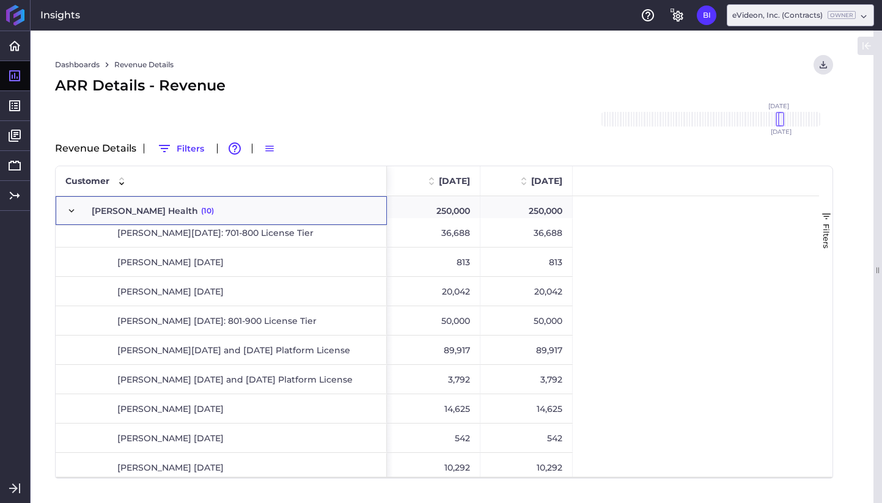
scroll to position [214, 0]
click at [338, 321] on span "[PERSON_NAME] [DATE]: 801-900 License Tier" at bounding box center [234, 320] width 285 height 28
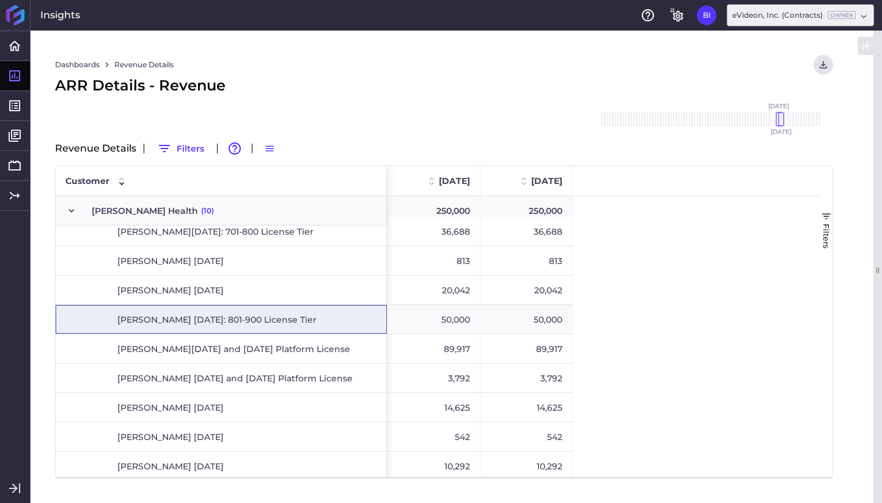
click at [555, 75] on div "ARR Details - Revenue" at bounding box center [444, 86] width 778 height 22
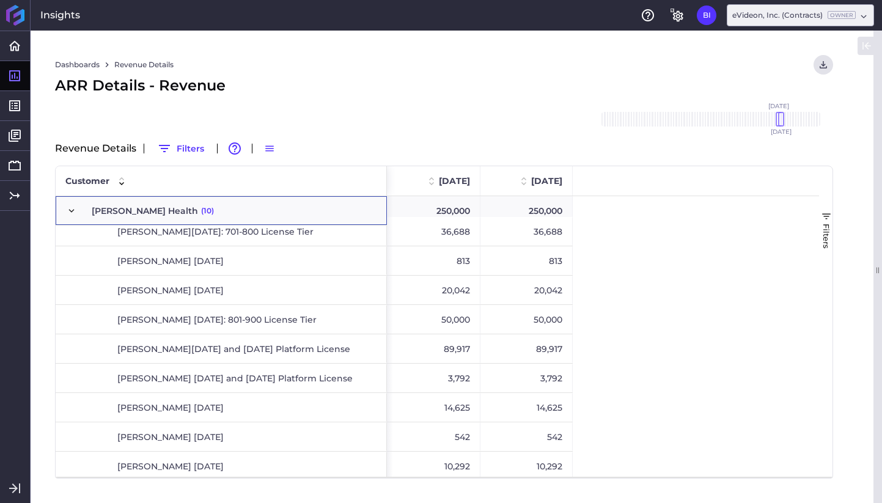
click at [71, 212] on span "Press SPACE to select this row." at bounding box center [71, 210] width 11 height 11
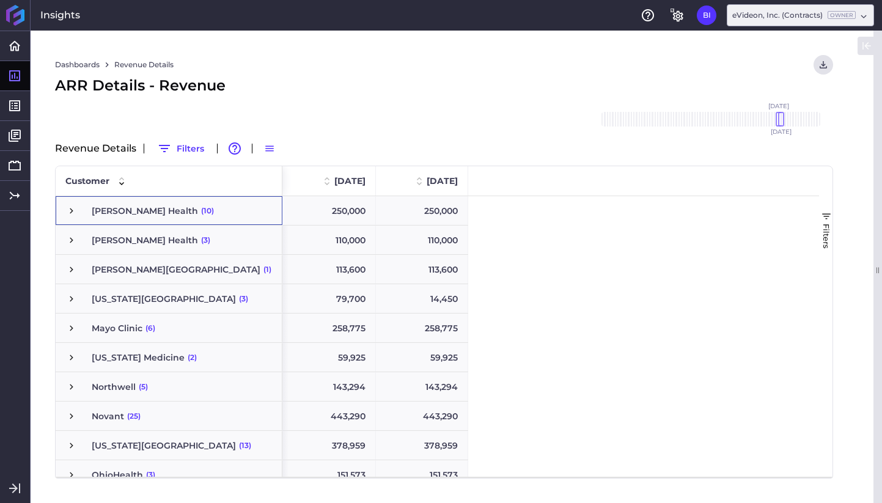
click at [395, 79] on div "ARR Details - Revenue" at bounding box center [444, 86] width 778 height 22
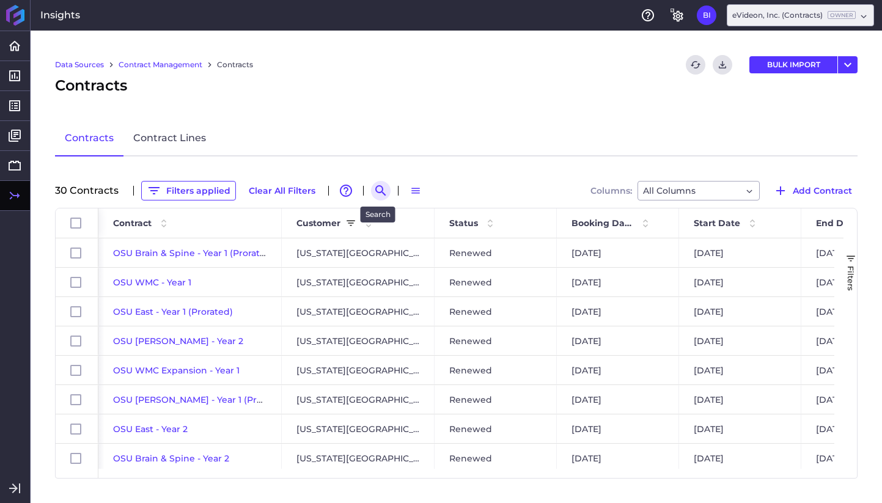
click at [382, 191] on icon "Search by" at bounding box center [381, 190] width 15 height 15
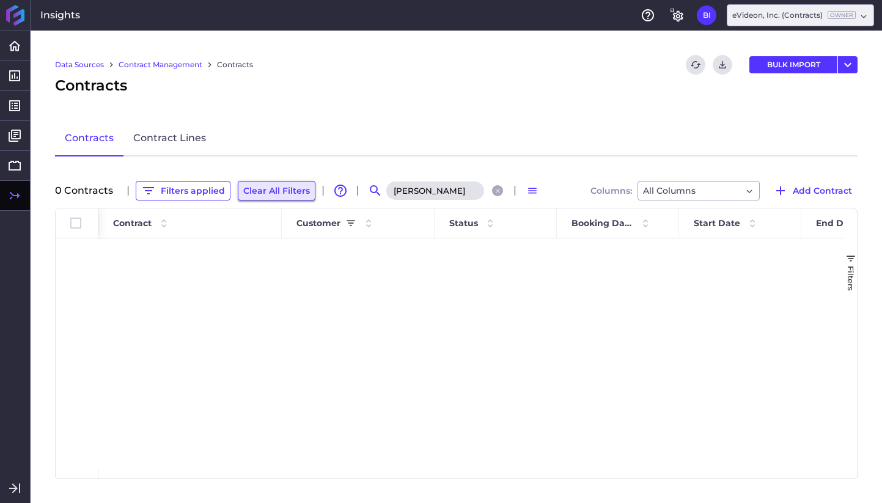
click at [268, 192] on button "Clear All Filters" at bounding box center [277, 191] width 78 height 20
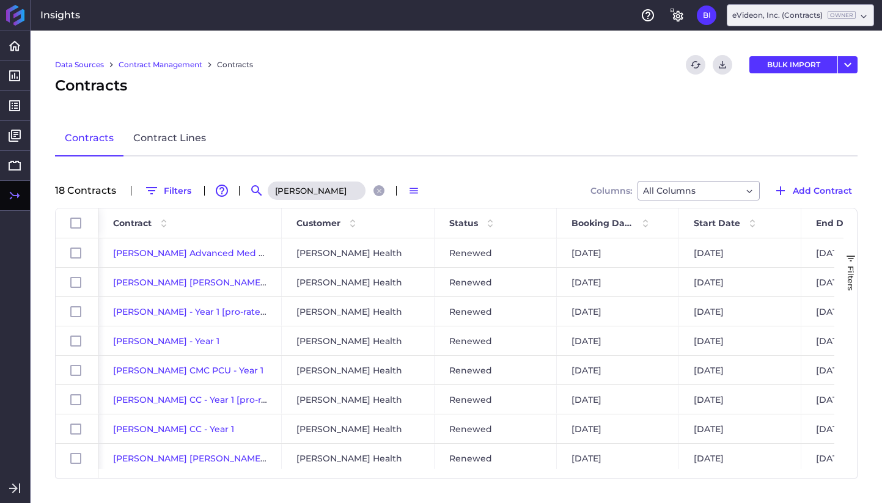
click at [325, 189] on input "[PERSON_NAME]" at bounding box center [317, 191] width 98 height 18
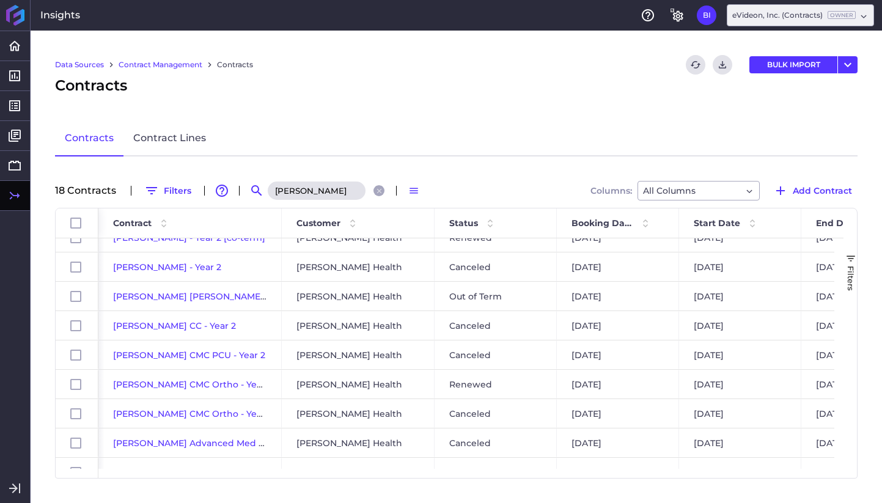
scroll to position [298, 0]
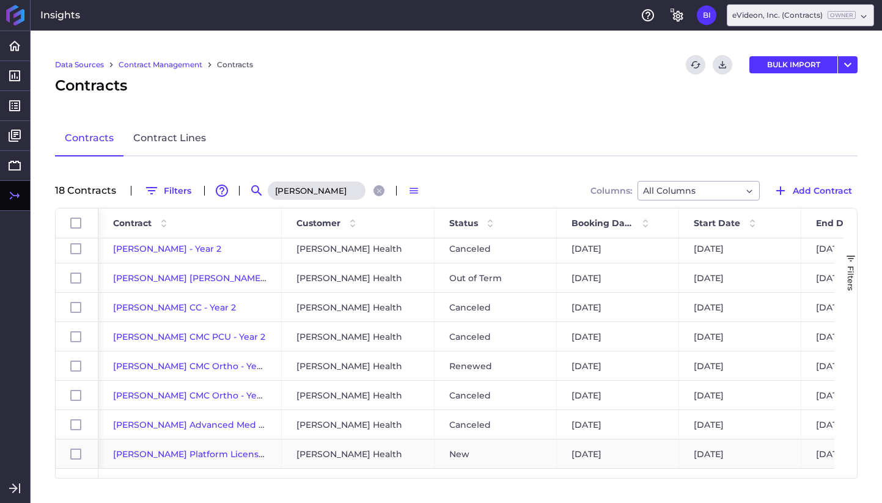
type input "[PERSON_NAME]"
click at [222, 455] on span "[PERSON_NAME] Platform License Subscription" at bounding box center [218, 454] width 210 height 11
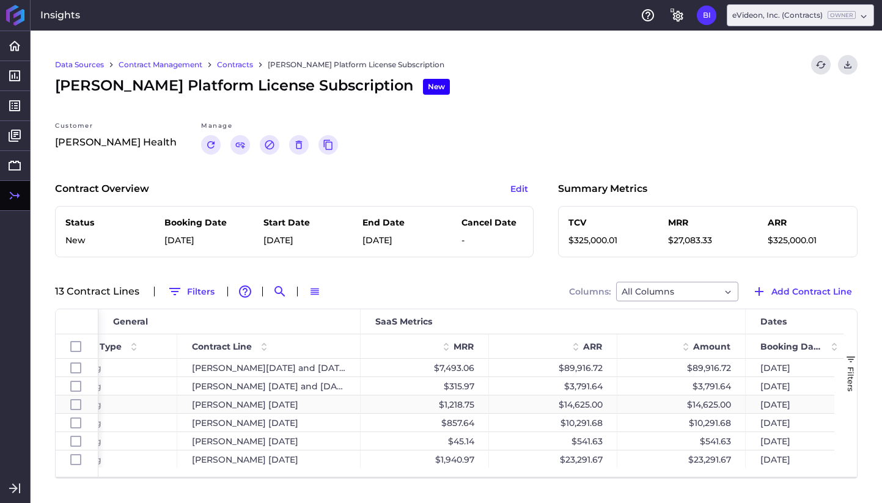
scroll to position [0, 363]
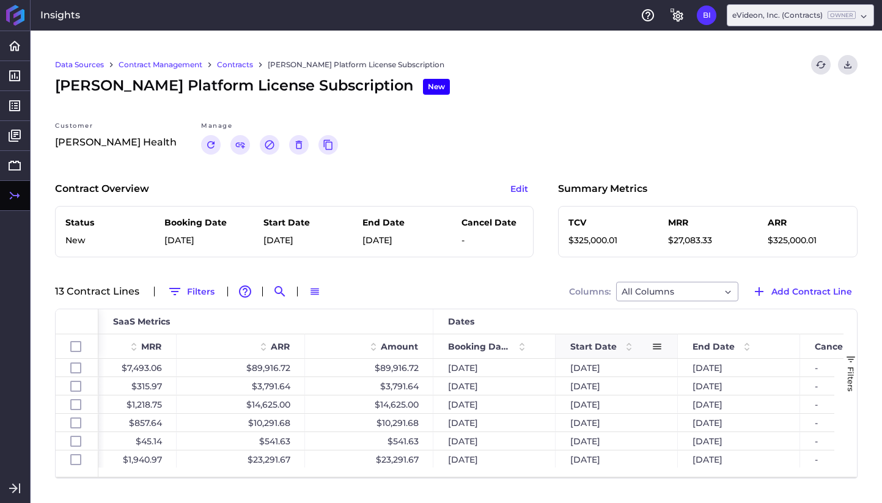
click at [606, 342] on span "Start Date" at bounding box center [593, 346] width 46 height 11
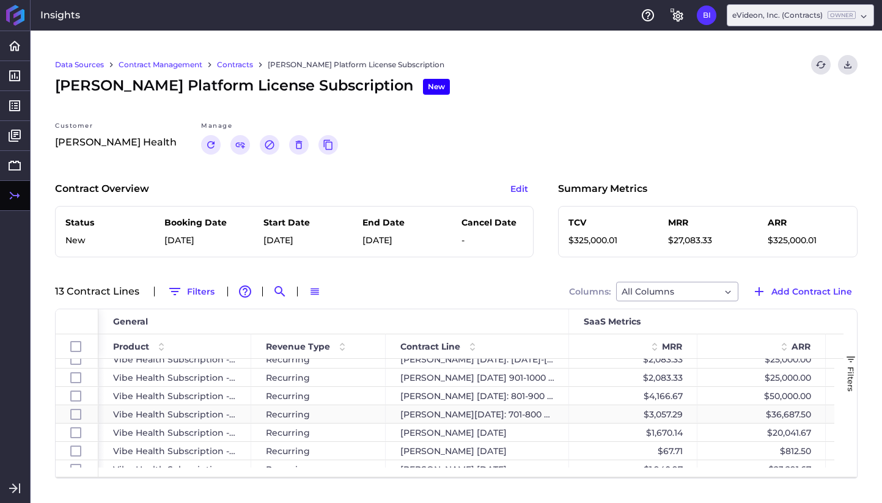
click at [391, 415] on div "[PERSON_NAME][DATE]: 701-800 License Tier" at bounding box center [477, 414] width 183 height 18
checkbox input "false"
checkbox input "true"
checkbox input "false"
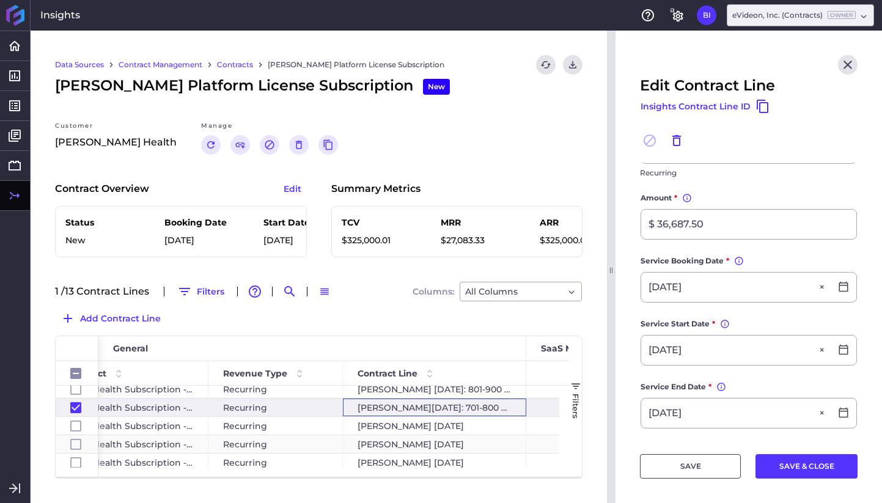
scroll to position [0, 112]
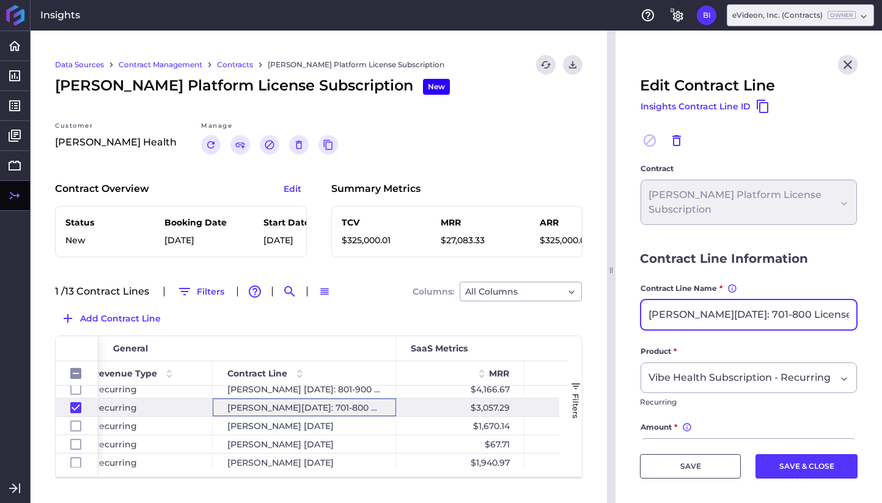
click at [757, 314] on input "[PERSON_NAME][DATE]: 701-800 License Tier" at bounding box center [748, 314] width 215 height 29
click at [781, 317] on input "[PERSON_NAME][DATE]: 601-800 License Tier" at bounding box center [748, 314] width 215 height 29
type input "[PERSON_NAME][DATE]: 601-700 License Tier"
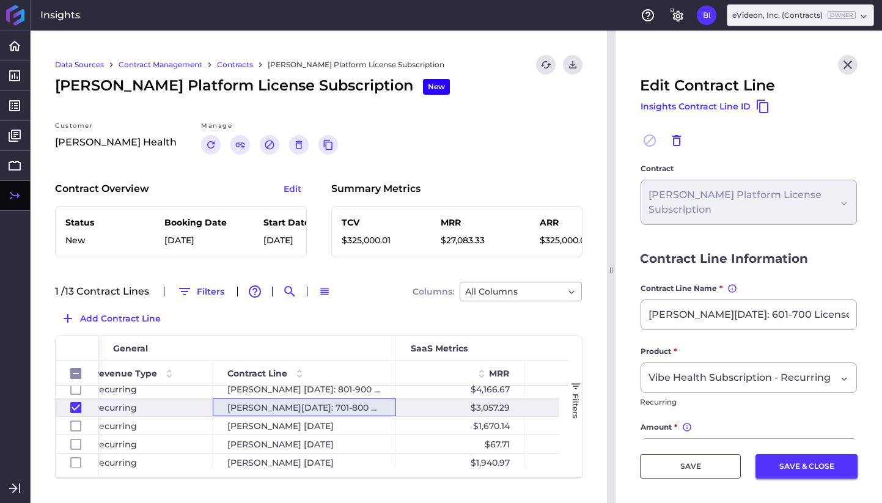
click at [797, 469] on button "SAVE & CLOSE" at bounding box center [807, 466] width 102 height 24
checkbox input "false"
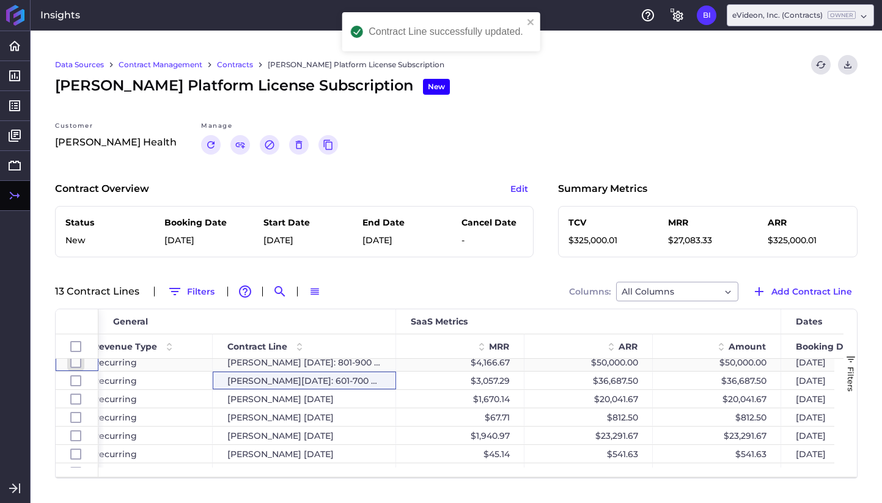
click at [77, 365] on input "Press Space to toggle row selection (unchecked)" at bounding box center [75, 362] width 11 height 11
checkbox input "true"
checkbox input "false"
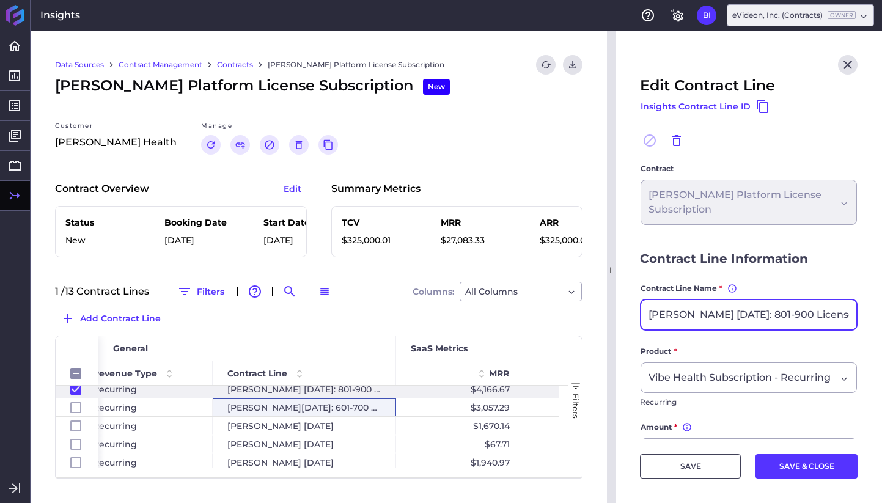
click at [769, 316] on input "[PERSON_NAME] [DATE]: 801-900 License Tier" at bounding box center [748, 314] width 215 height 29
click at [791, 316] on input "[PERSON_NAME] [DATE]: 701-900 License Tier" at bounding box center [748, 314] width 215 height 29
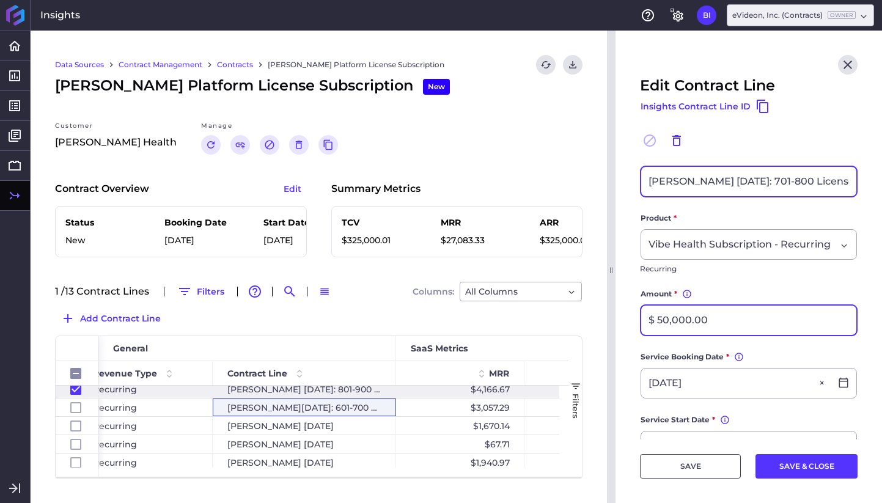
type input "[PERSON_NAME] [DATE]: 701-800 License Tier"
click at [668, 320] on input "$ 50,000.00" at bounding box center [748, 320] width 215 height 29
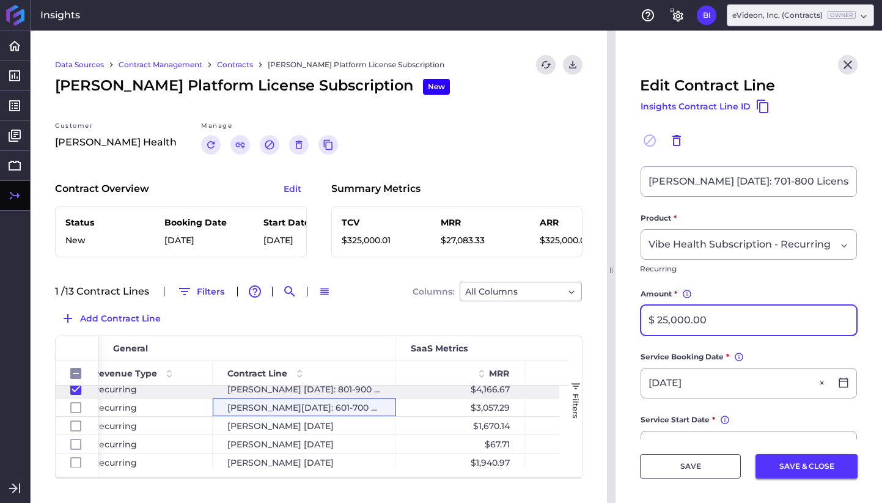
type input "$ 25,000.00"
click at [800, 462] on button "SAVE & CLOSE" at bounding box center [807, 466] width 102 height 24
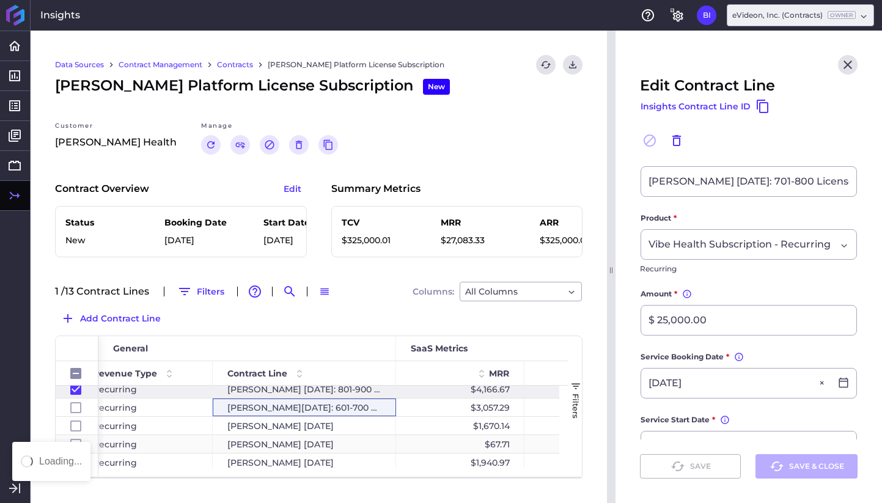
checkbox input "false"
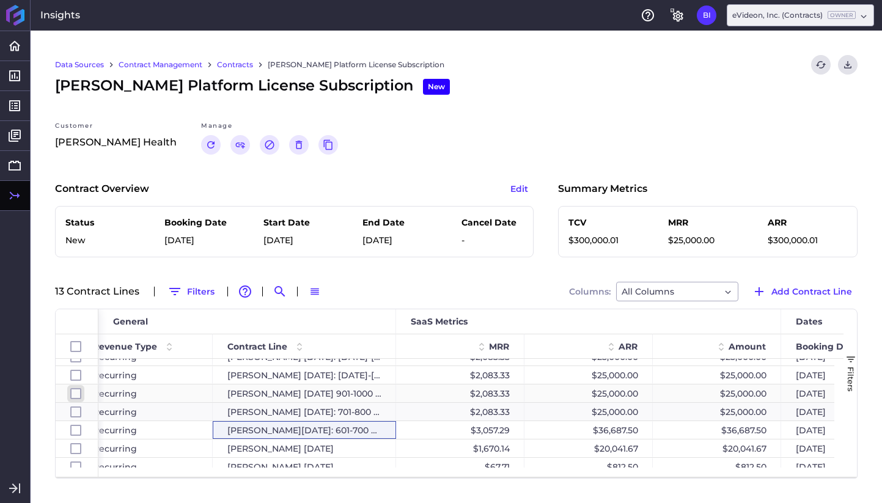
click at [76, 395] on input "Press Space to toggle row selection (unchecked)" at bounding box center [75, 393] width 11 height 11
checkbox input "true"
checkbox input "false"
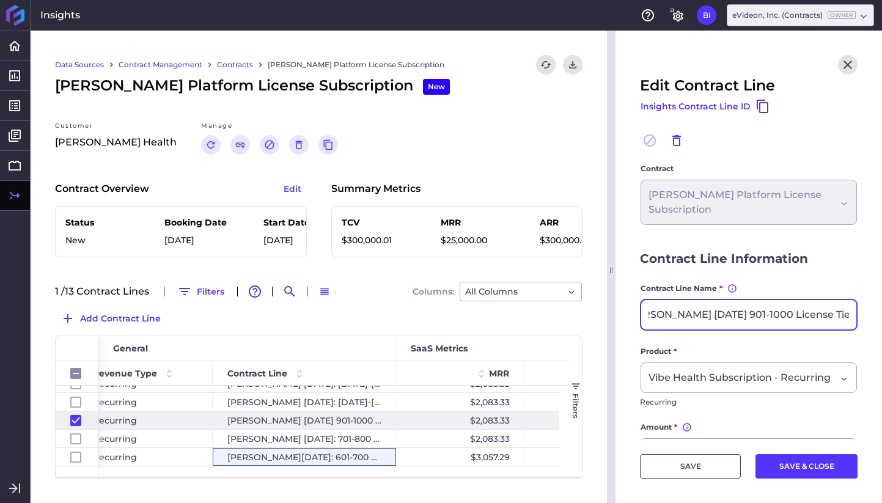
drag, startPoint x: 765, startPoint y: 316, endPoint x: 882, endPoint y: 310, distance: 116.3
type input "[PERSON_NAME] [DATE]"
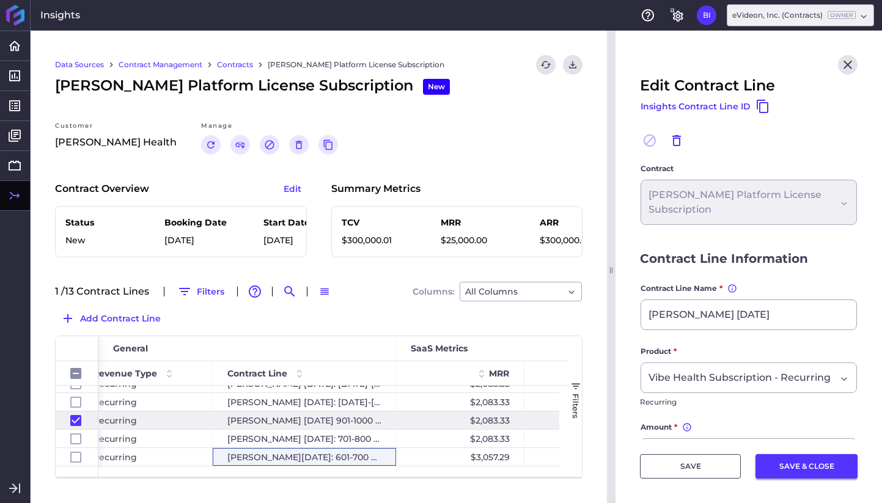
click at [798, 468] on button "SAVE & CLOSE" at bounding box center [807, 466] width 102 height 24
checkbox input "false"
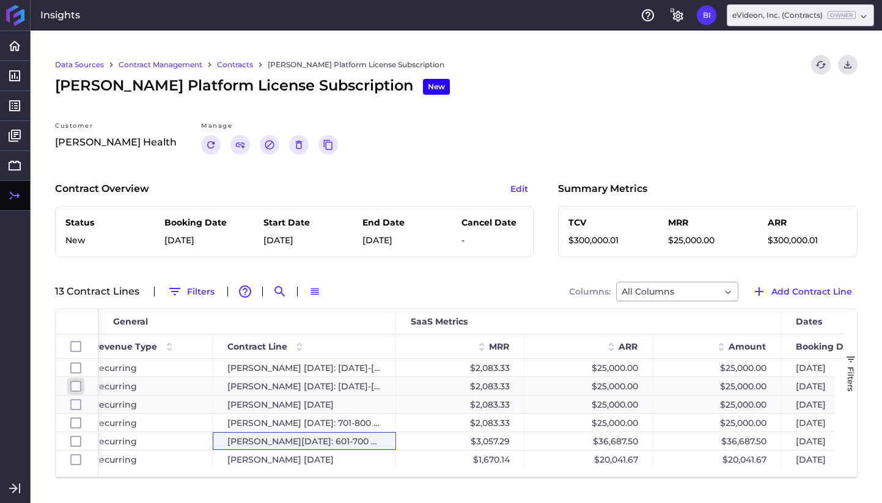
click at [76, 388] on input "Press Space to toggle row selection (unchecked)" at bounding box center [75, 386] width 11 height 11
checkbox input "true"
checkbox input "false"
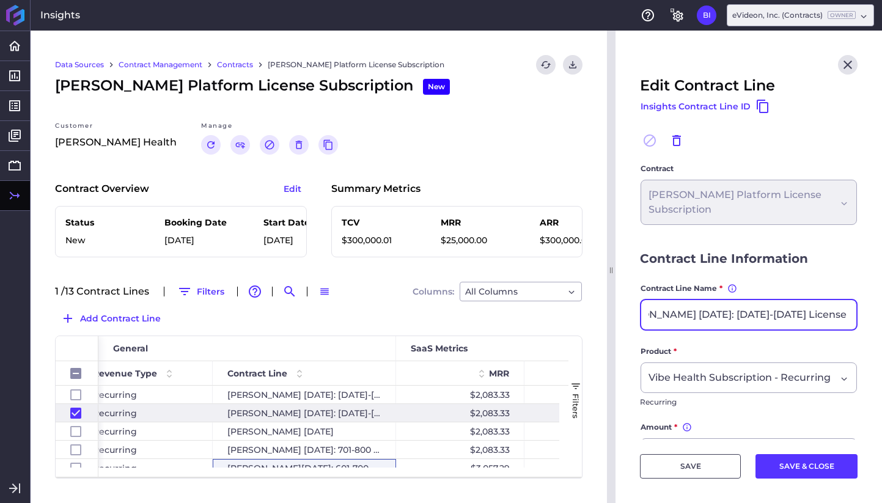
drag, startPoint x: 775, startPoint y: 316, endPoint x: 882, endPoint y: 320, distance: 106.5
type input "[PERSON_NAME] [DATE]"
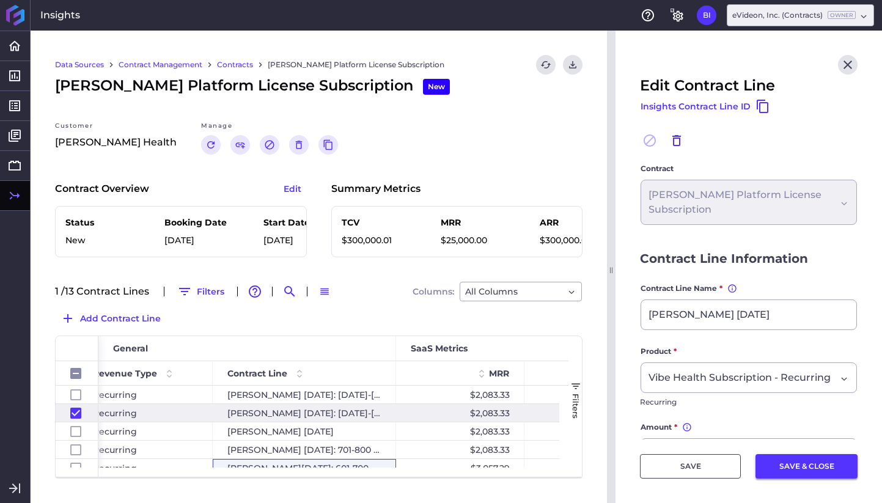
click at [829, 471] on button "SAVE & CLOSE" at bounding box center [807, 466] width 102 height 24
checkbox input "false"
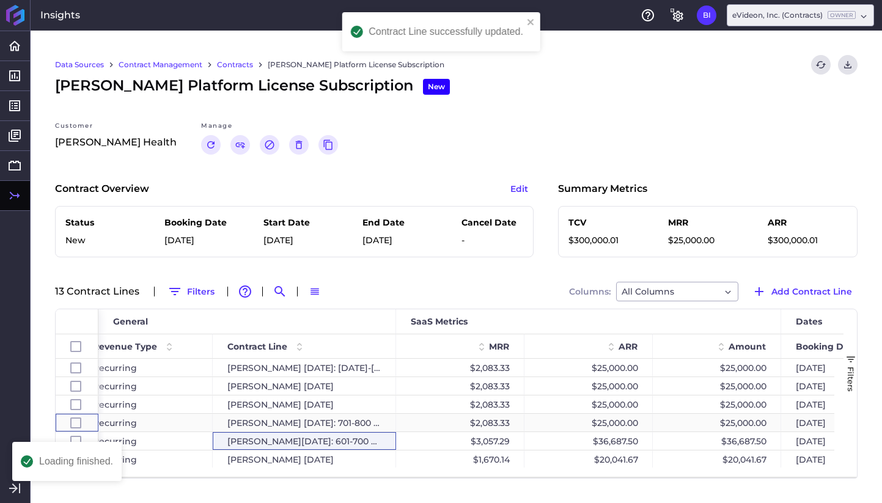
click at [76, 415] on div "Press SPACE to select this row." at bounding box center [75, 423] width 11 height 17
checkbox input "false"
checkbox input "true"
checkbox input "false"
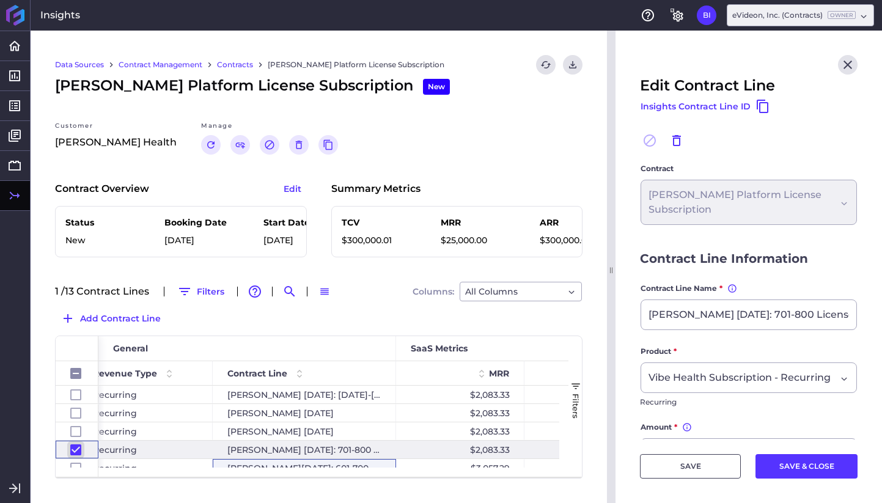
click at [72, 454] on input "Press Space to toggle row selection (checked)" at bounding box center [75, 449] width 11 height 11
checkbox input "false"
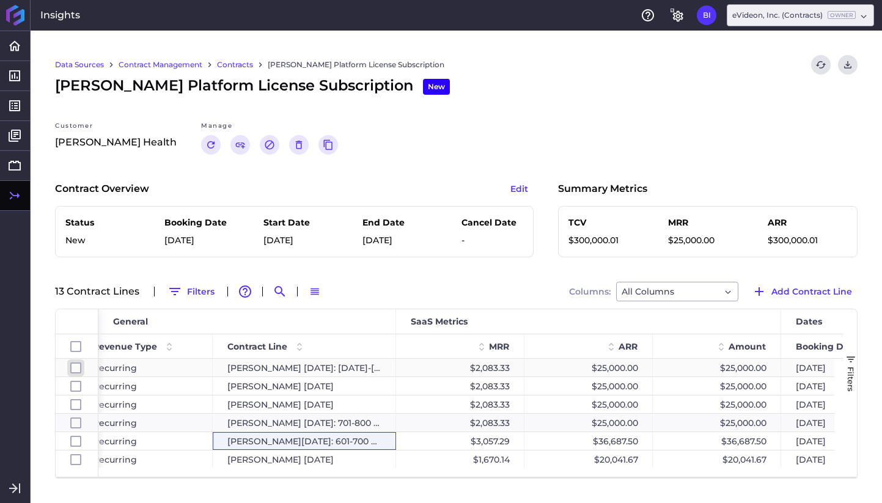
click at [75, 368] on input "Press Space to toggle row selection (unchecked)" at bounding box center [75, 368] width 11 height 11
checkbox input "true"
checkbox input "false"
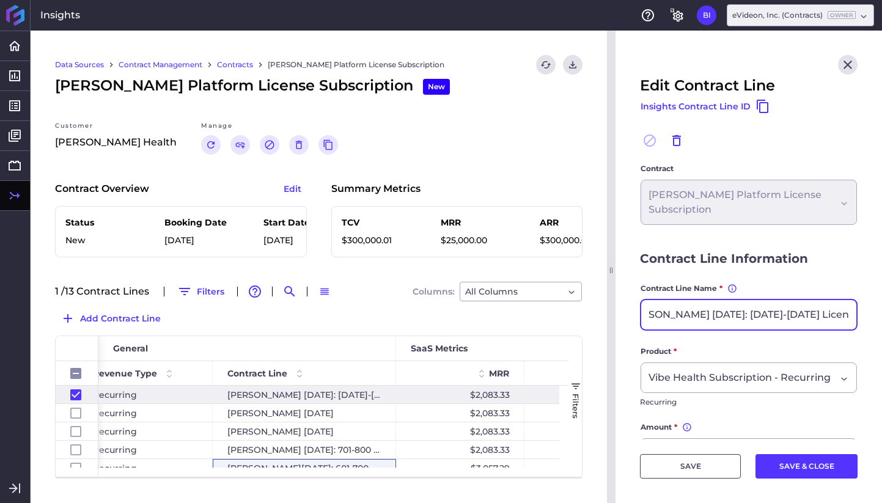
drag, startPoint x: 765, startPoint y: 315, endPoint x: 864, endPoint y: 321, distance: 99.2
type input "[PERSON_NAME] [DATE]"
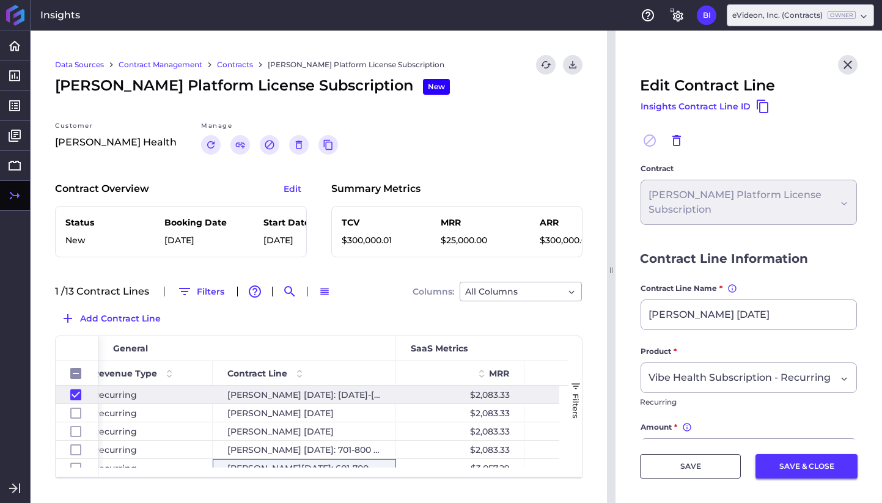
click at [830, 468] on button "SAVE & CLOSE" at bounding box center [807, 466] width 102 height 24
checkbox input "false"
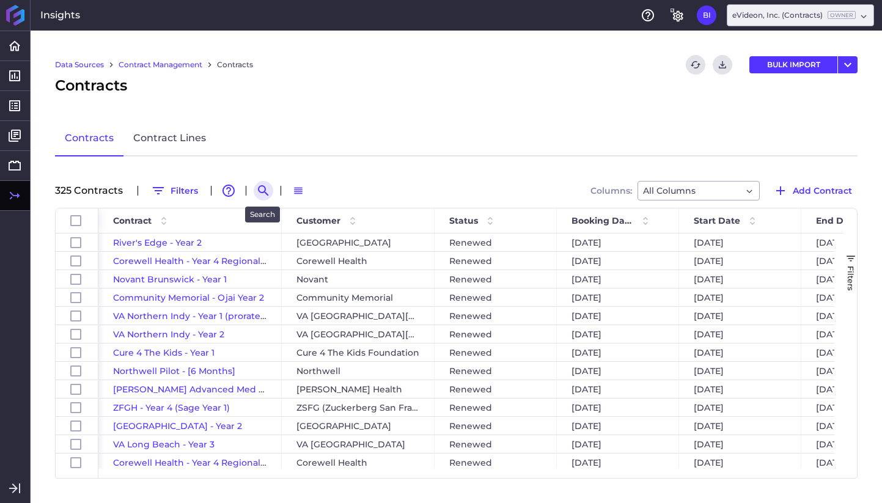
click at [260, 189] on icon "Search by" at bounding box center [263, 190] width 15 height 15
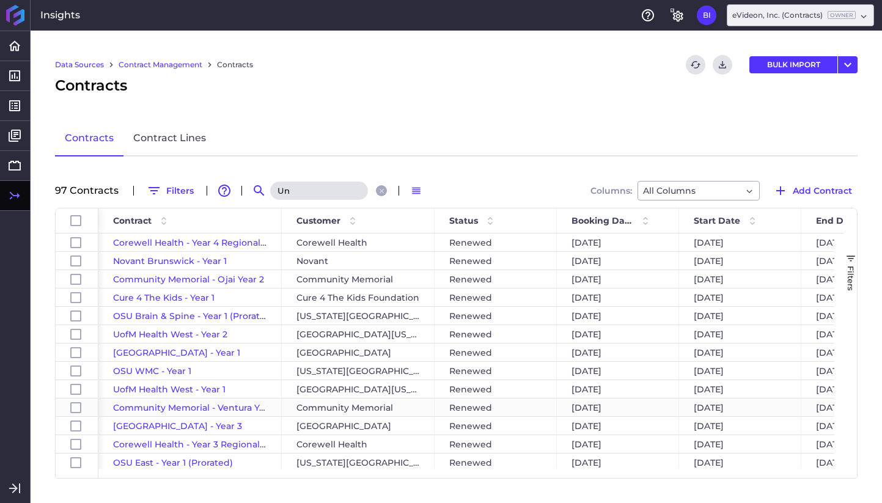
type input "U"
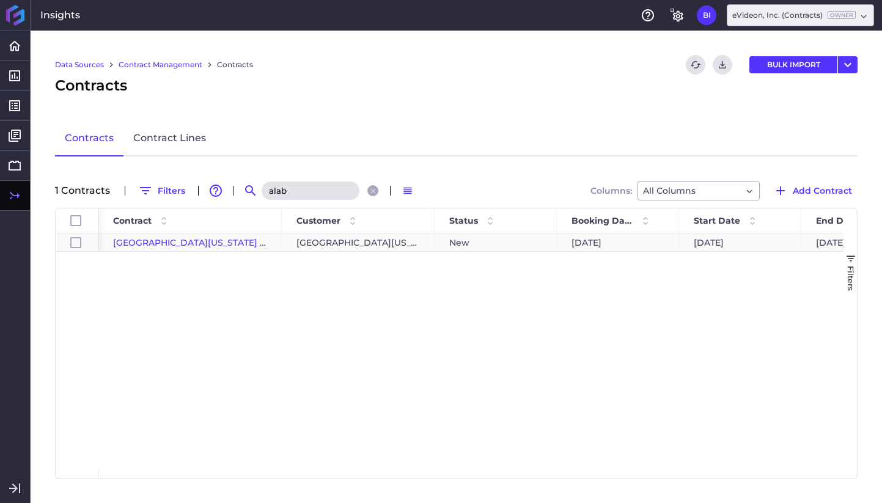
type input "alab"
click at [221, 238] on span "[GEOGRAPHIC_DATA][US_STATE] Platform License Subscription" at bounding box center [253, 242] width 280 height 11
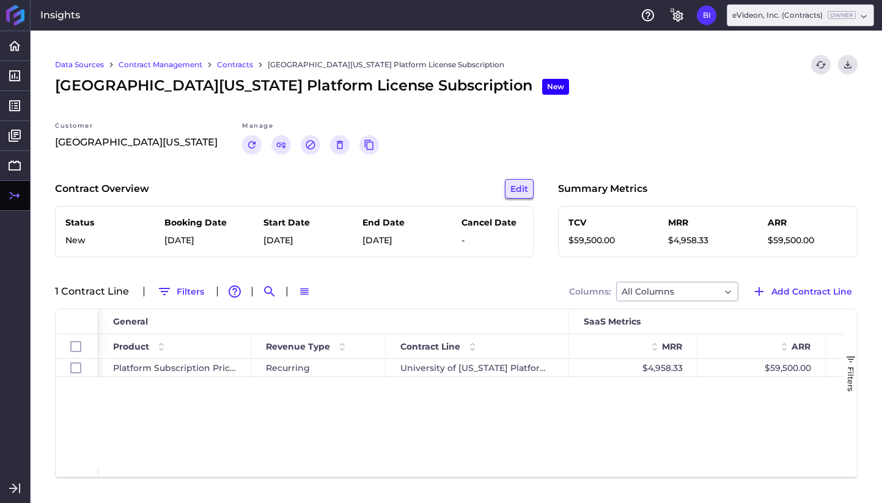
click at [518, 190] on button "Edit" at bounding box center [519, 189] width 29 height 20
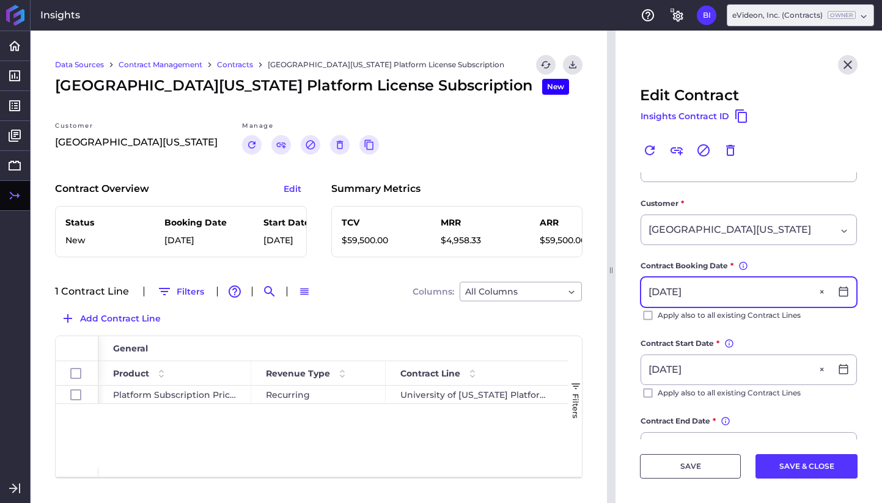
scroll to position [93, 0]
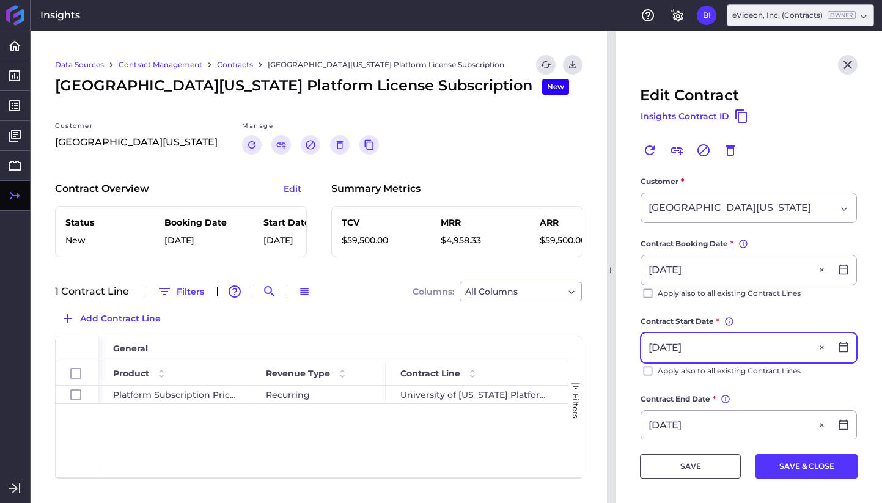
click at [758, 348] on input "[DATE]" at bounding box center [736, 347] width 190 height 29
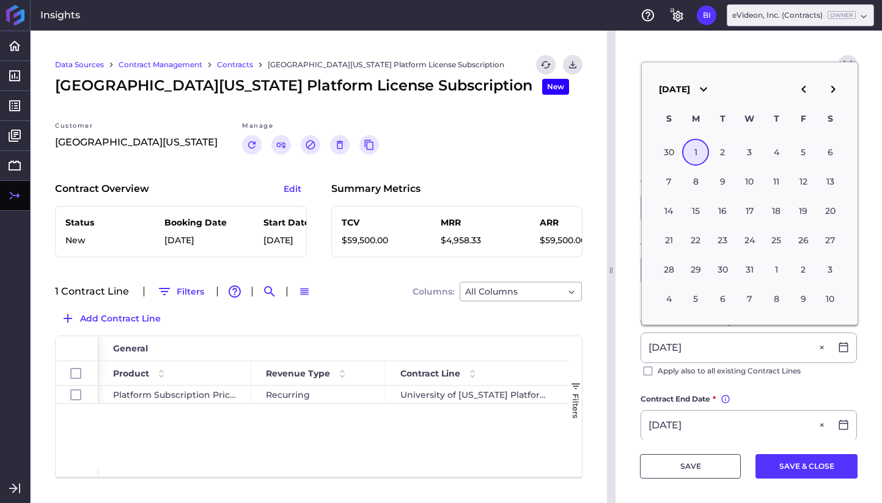
click at [806, 89] on icon "button" at bounding box center [804, 89] width 15 height 15
click at [698, 146] on div "1" at bounding box center [695, 152] width 27 height 27
type input "[DATE]"
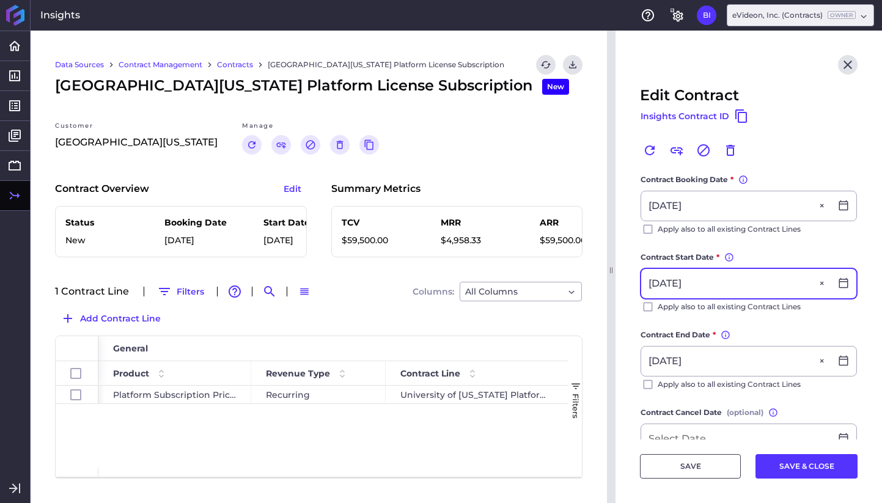
scroll to position [172, 0]
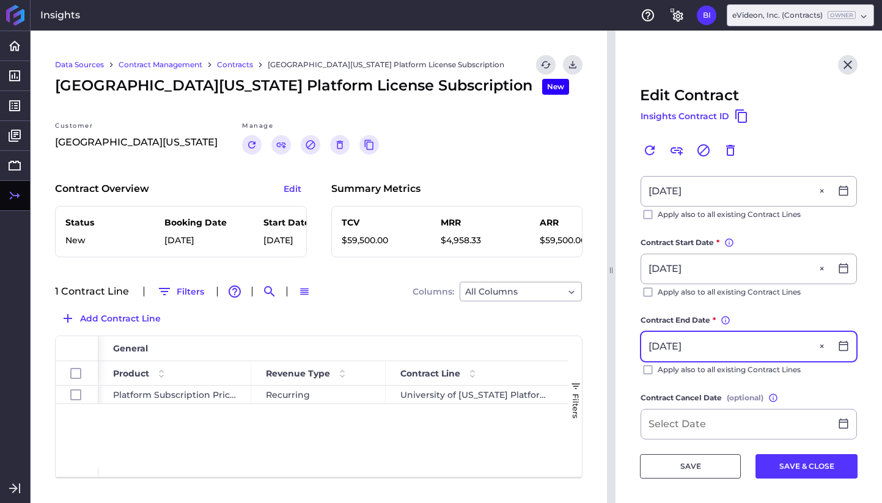
click at [721, 342] on input "[DATE]" at bounding box center [736, 346] width 190 height 29
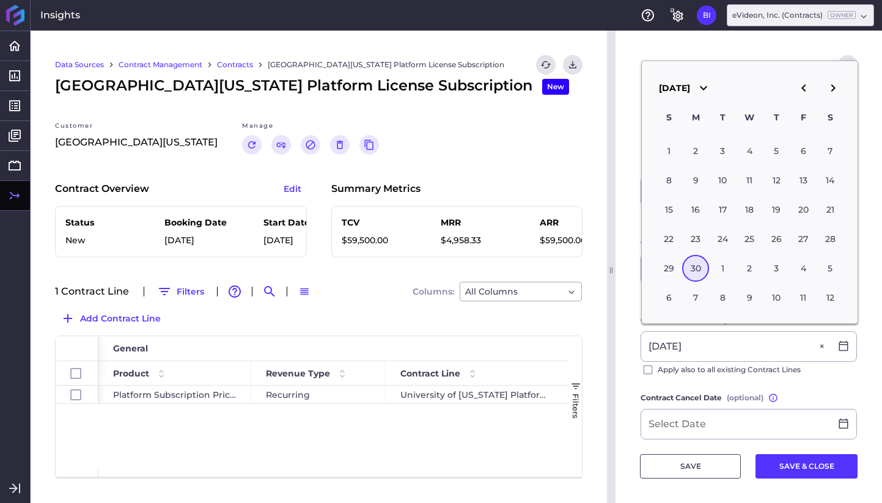
click at [804, 86] on icon "button" at bounding box center [804, 87] width 4 height 7
click at [688, 296] on div "31" at bounding box center [695, 297] width 27 height 27
type input "[DATE]"
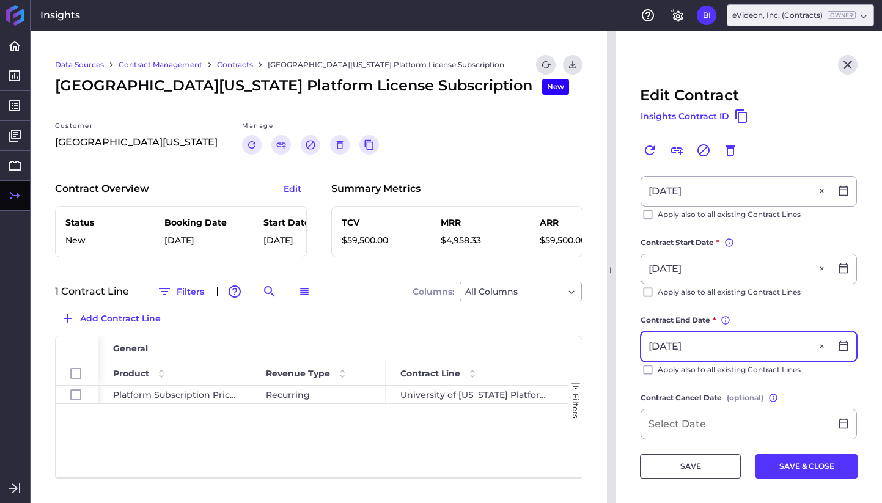
scroll to position [237, 0]
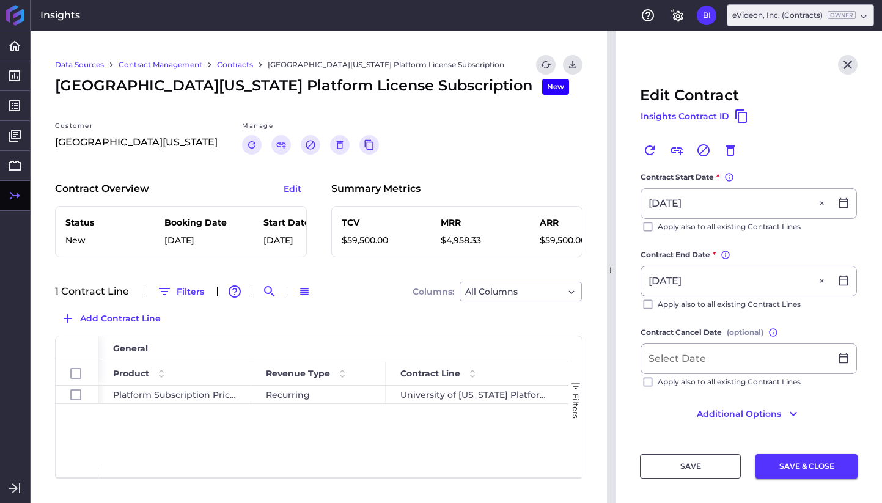
click at [811, 463] on button "SAVE & CLOSE" at bounding box center [807, 466] width 102 height 24
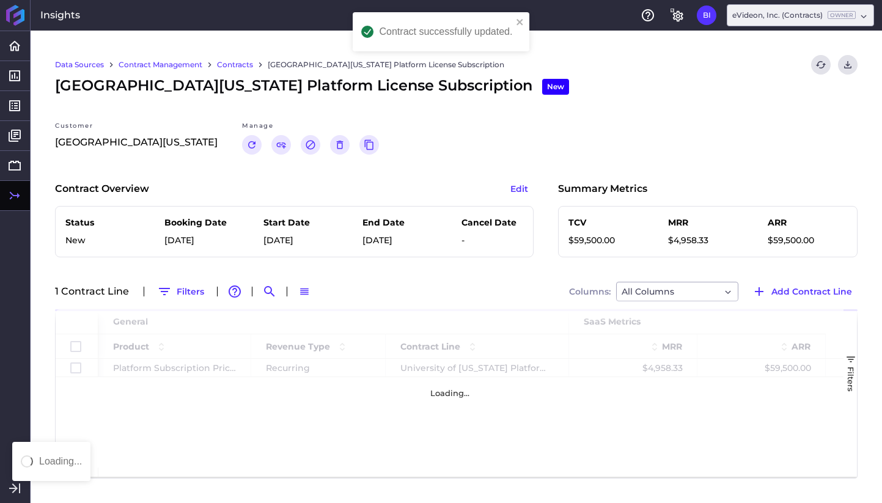
scroll to position [0, 0]
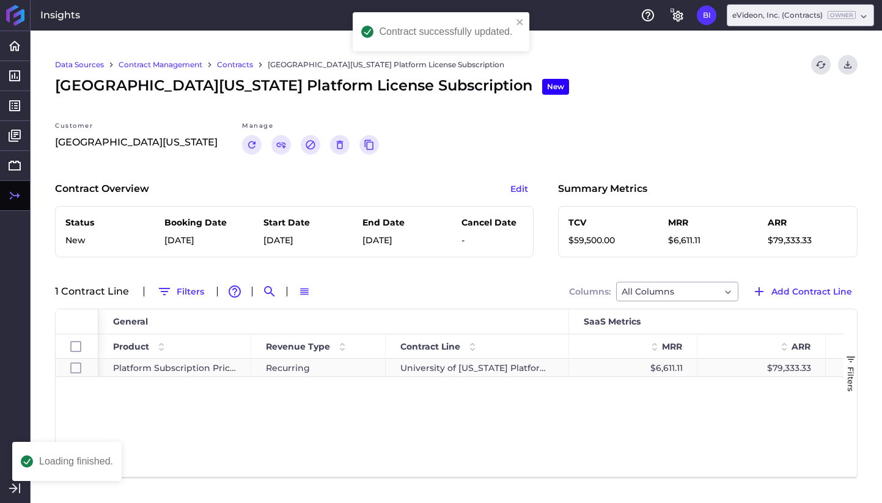
click at [511, 364] on div "University of [US_STATE] Platform License - 76-150 tier (discounted up to 136)" at bounding box center [477, 368] width 183 height 18
checkbox input "true"
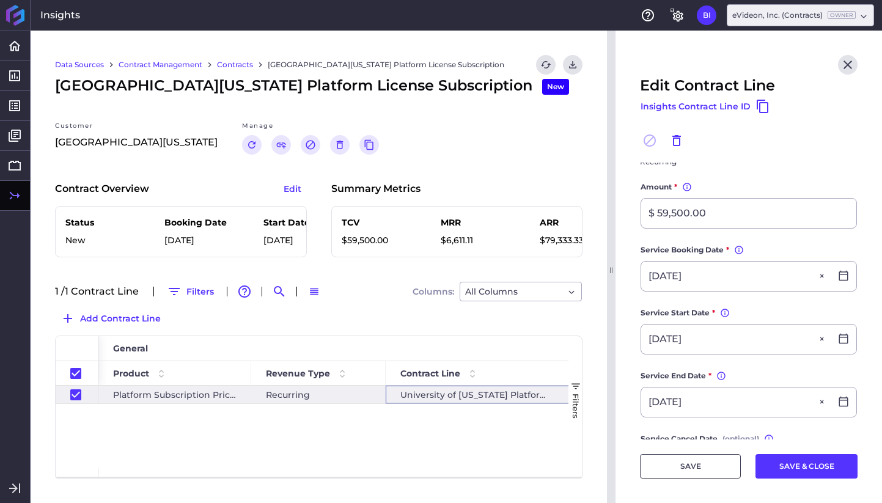
scroll to position [234, 0]
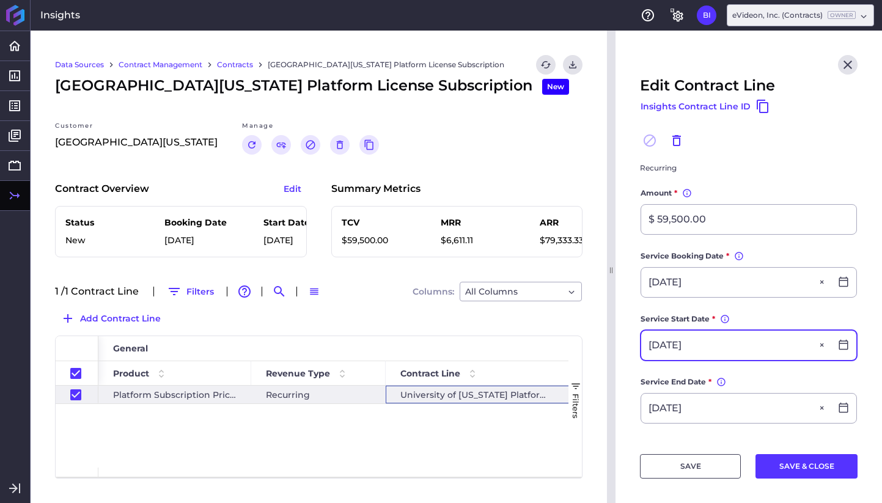
click at [742, 344] on input "[DATE]" at bounding box center [736, 345] width 190 height 29
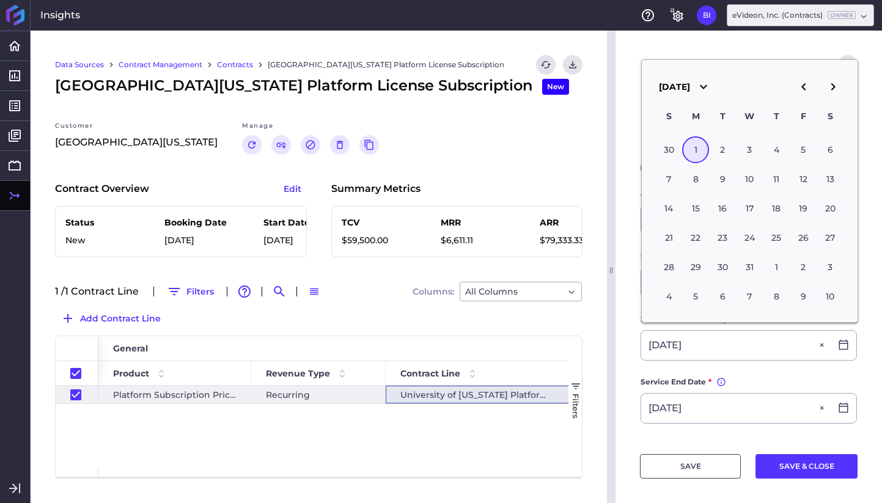
click at [809, 85] on icon "button" at bounding box center [804, 86] width 15 height 15
click at [807, 85] on icon "button" at bounding box center [804, 86] width 15 height 15
click at [697, 149] on div "1" at bounding box center [695, 149] width 27 height 27
type input "[DATE]"
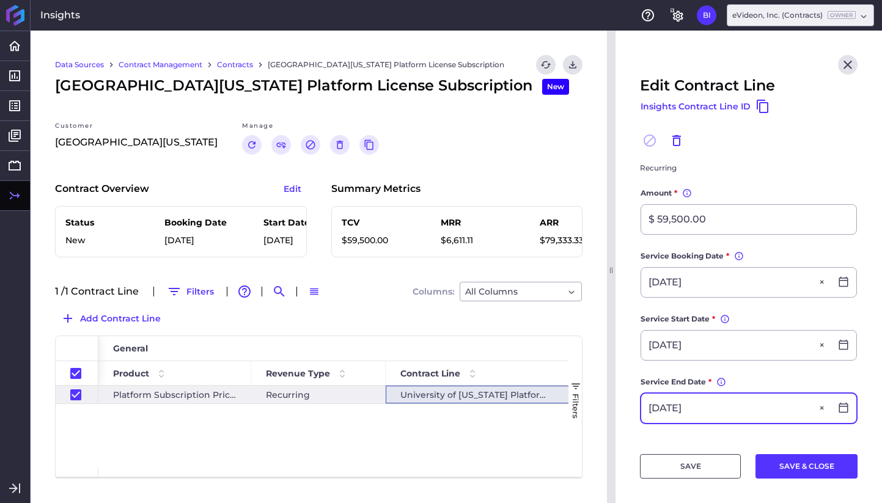
click at [740, 409] on input "[DATE]" at bounding box center [736, 408] width 190 height 29
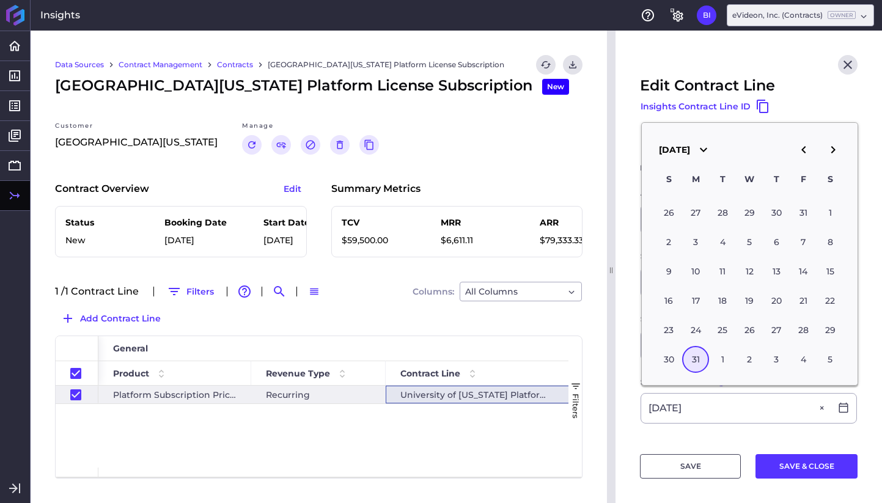
click at [696, 358] on div "31" at bounding box center [695, 359] width 27 height 27
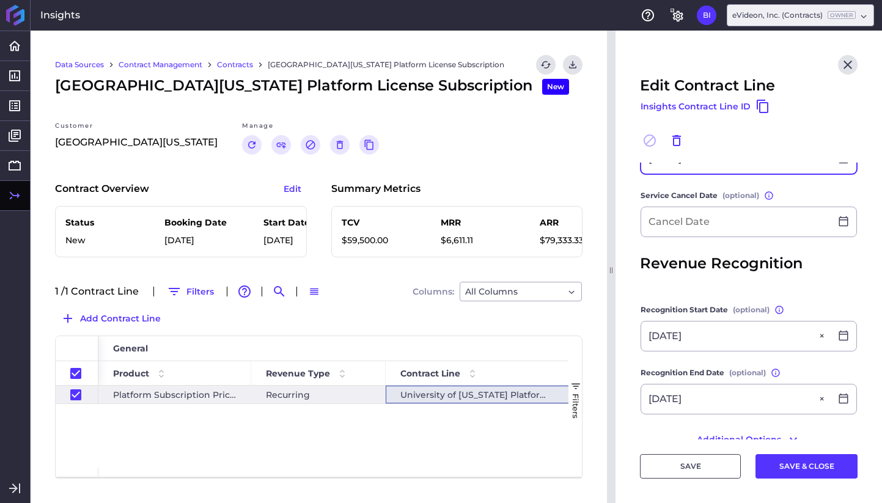
scroll to position [509, 0]
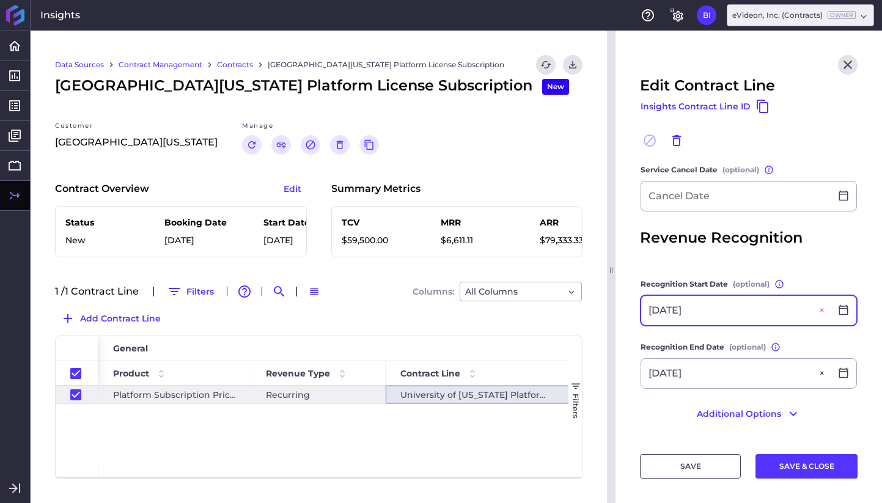
click at [825, 315] on button "Close" at bounding box center [823, 310] width 15 height 29
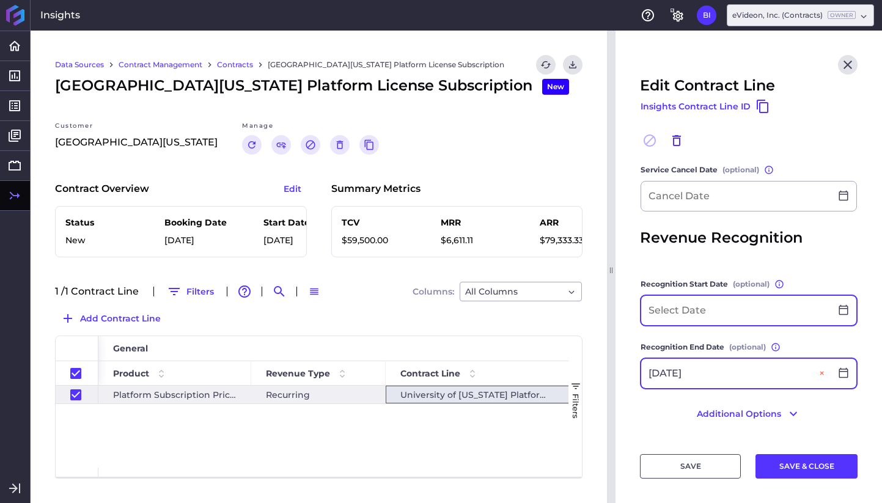
click at [822, 373] on button "Close" at bounding box center [823, 373] width 15 height 29
click at [811, 465] on button "SAVE & CLOSE" at bounding box center [807, 466] width 102 height 24
checkbox input "false"
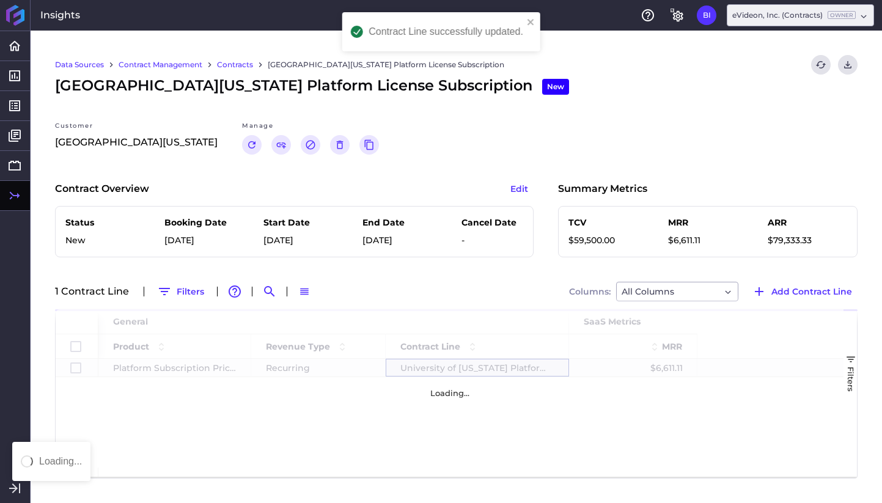
scroll to position [0, 0]
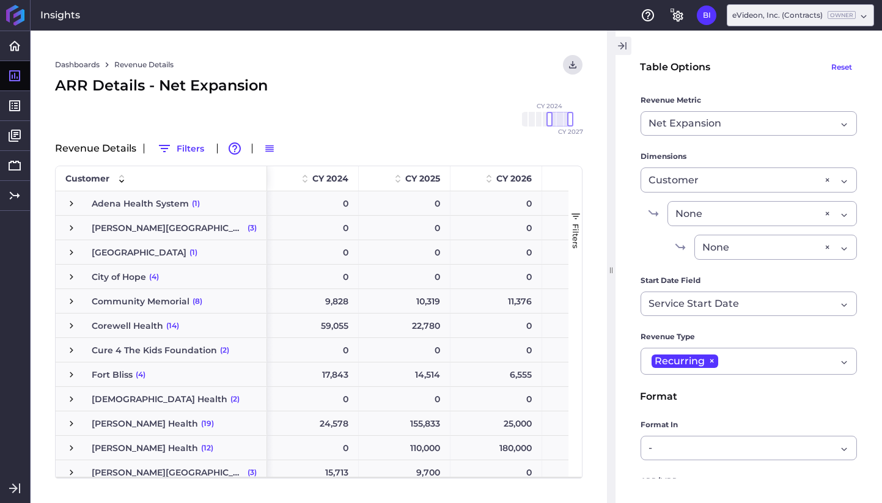
click at [626, 50] on icon "button" at bounding box center [622, 46] width 11 height 15
click at [774, 123] on div "Net Expansion" at bounding box center [743, 123] width 188 height 15
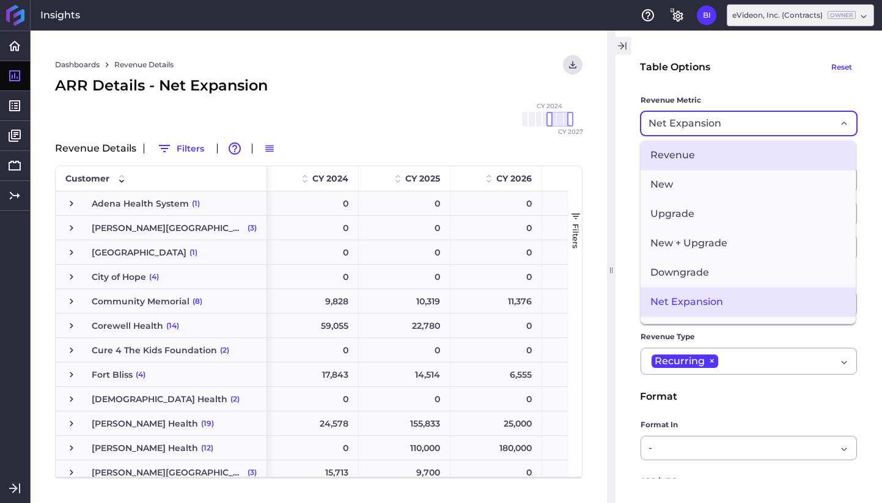
click at [735, 165] on span "Revenue" at bounding box center [748, 155] width 215 height 29
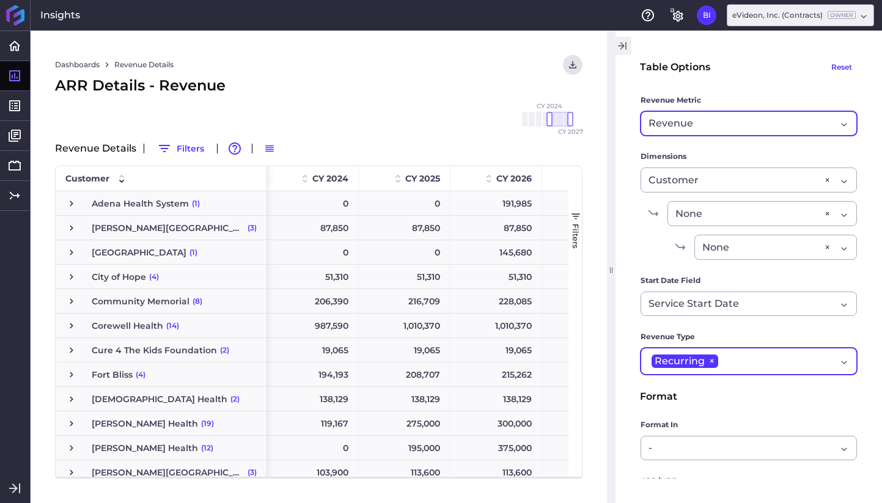
scroll to position [166, 0]
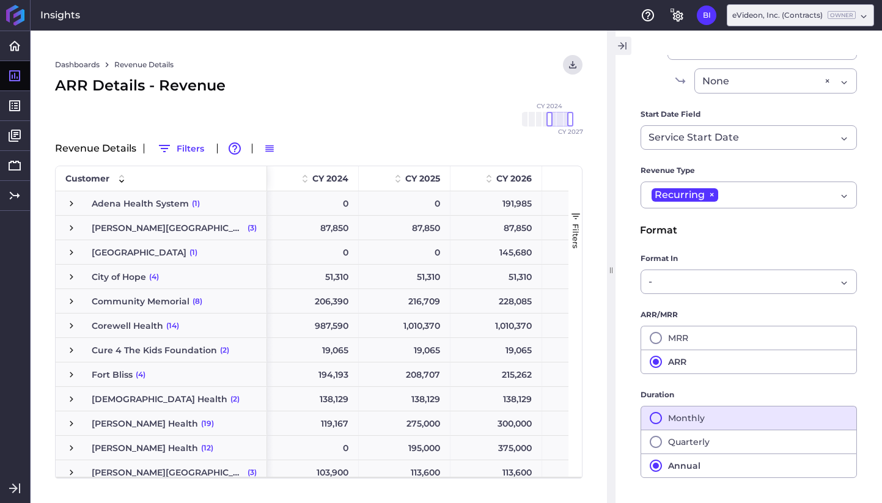
click at [708, 419] on button "Monthly" at bounding box center [749, 418] width 216 height 24
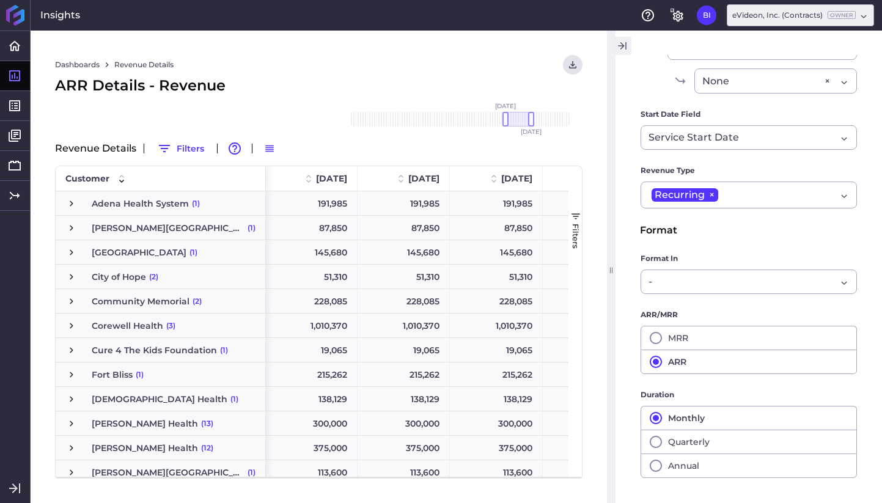
drag, startPoint x: 558, startPoint y: 119, endPoint x: 518, endPoint y: 123, distance: 39.9
click at [518, 123] on div at bounding box center [519, 119] width 26 height 15
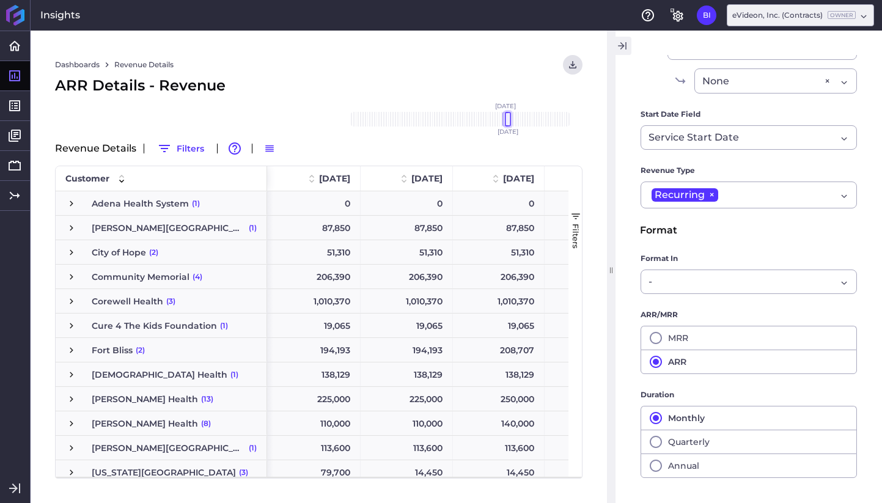
drag, startPoint x: 531, startPoint y: 118, endPoint x: 507, endPoint y: 119, distance: 23.9
click at [507, 119] on div at bounding box center [508, 119] width 6 height 15
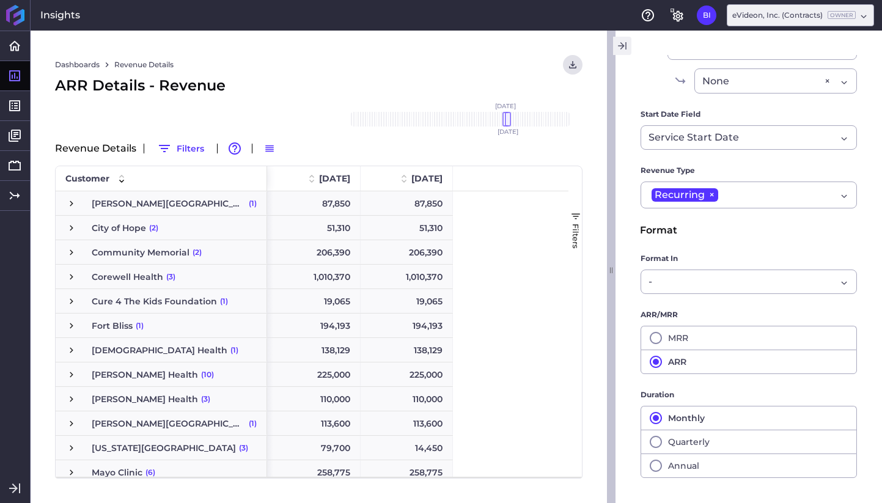
click at [624, 43] on icon "button" at bounding box center [622, 46] width 11 height 15
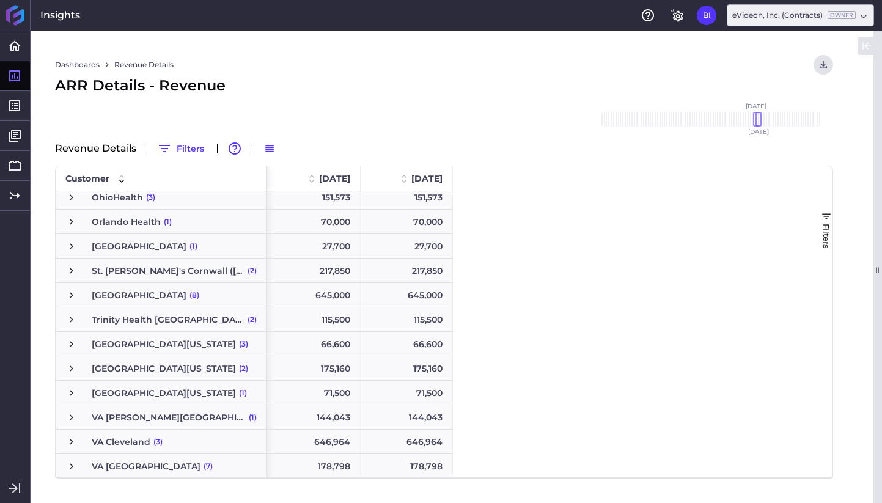
scroll to position [363, 0]
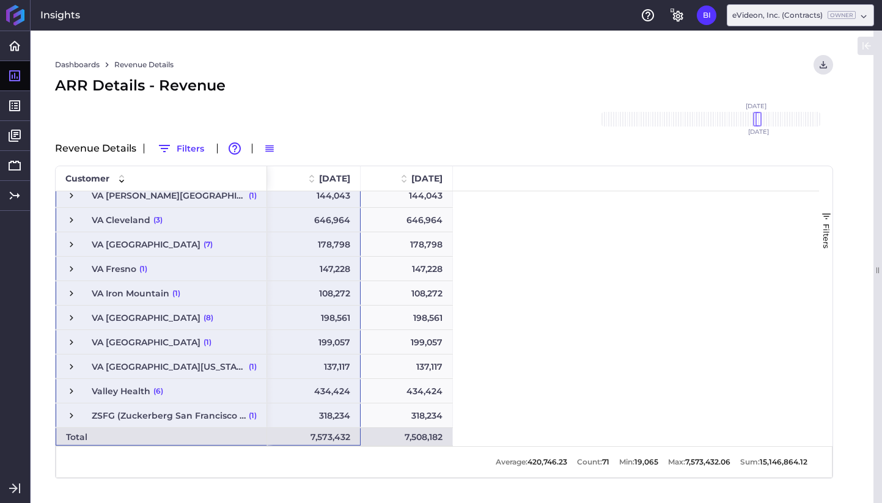
drag, startPoint x: 251, startPoint y: 207, endPoint x: 331, endPoint y: 436, distance: 242.7
click at [331, 436] on div "Orlando Health (1) Burke Rehabilitation Hospital (1) River's Edge Hospital (1) …" at bounding box center [438, 318] width 764 height 255
